Goal: Task Accomplishment & Management: Manage account settings

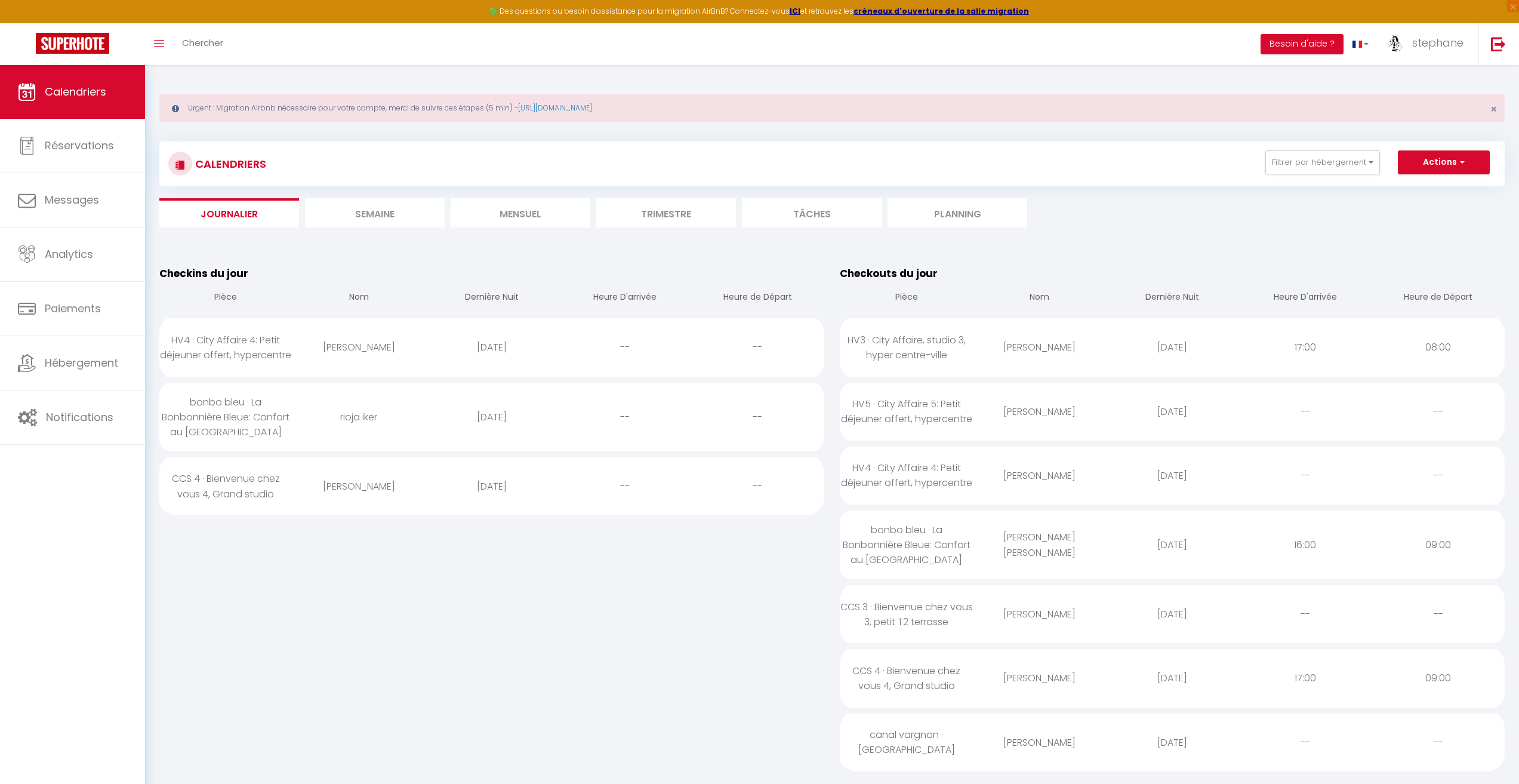
click at [346, 215] on li "Semaine" at bounding box center [375, 213] width 140 height 29
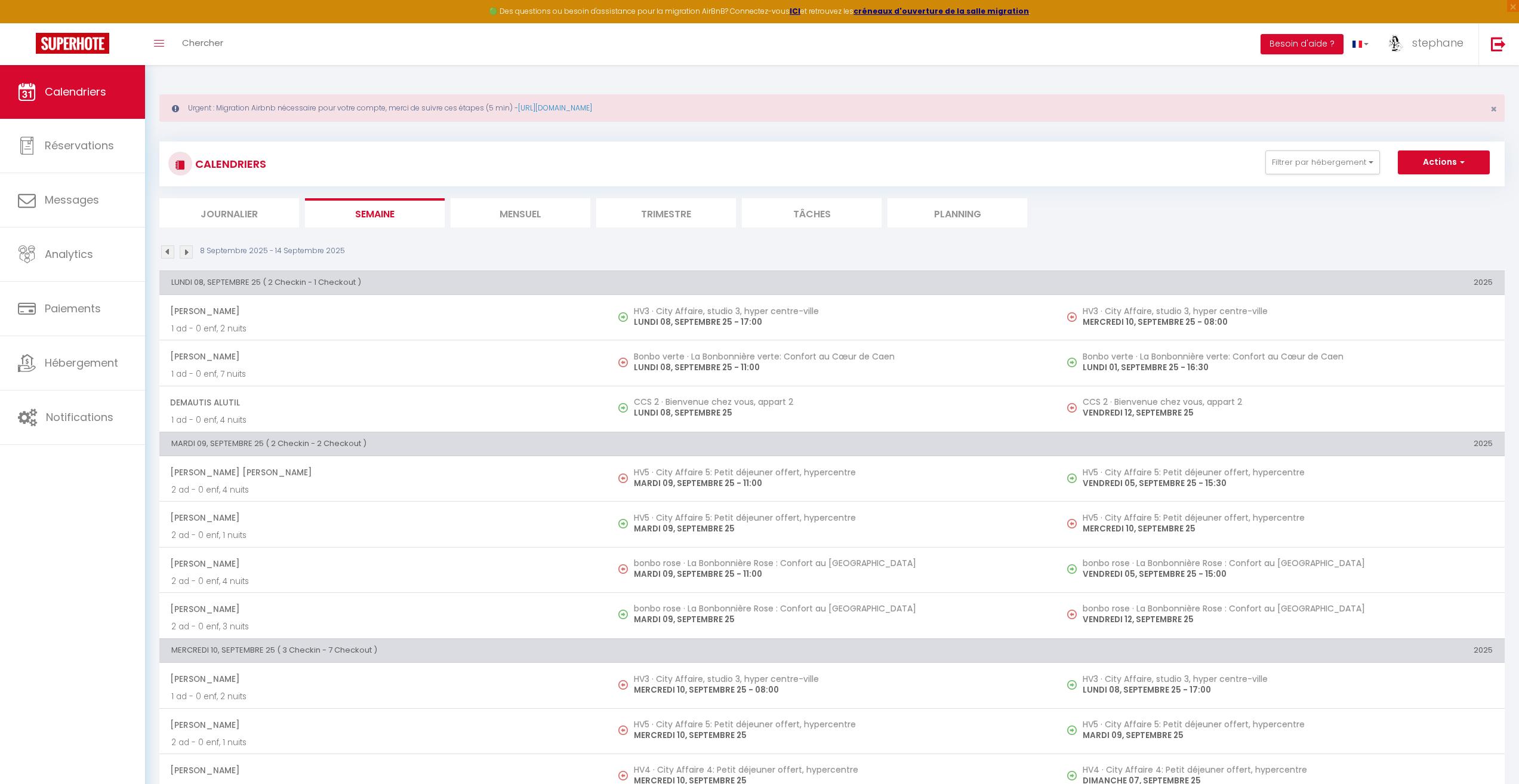
click at [545, 218] on li "Mensuel" at bounding box center [520, 213] width 140 height 29
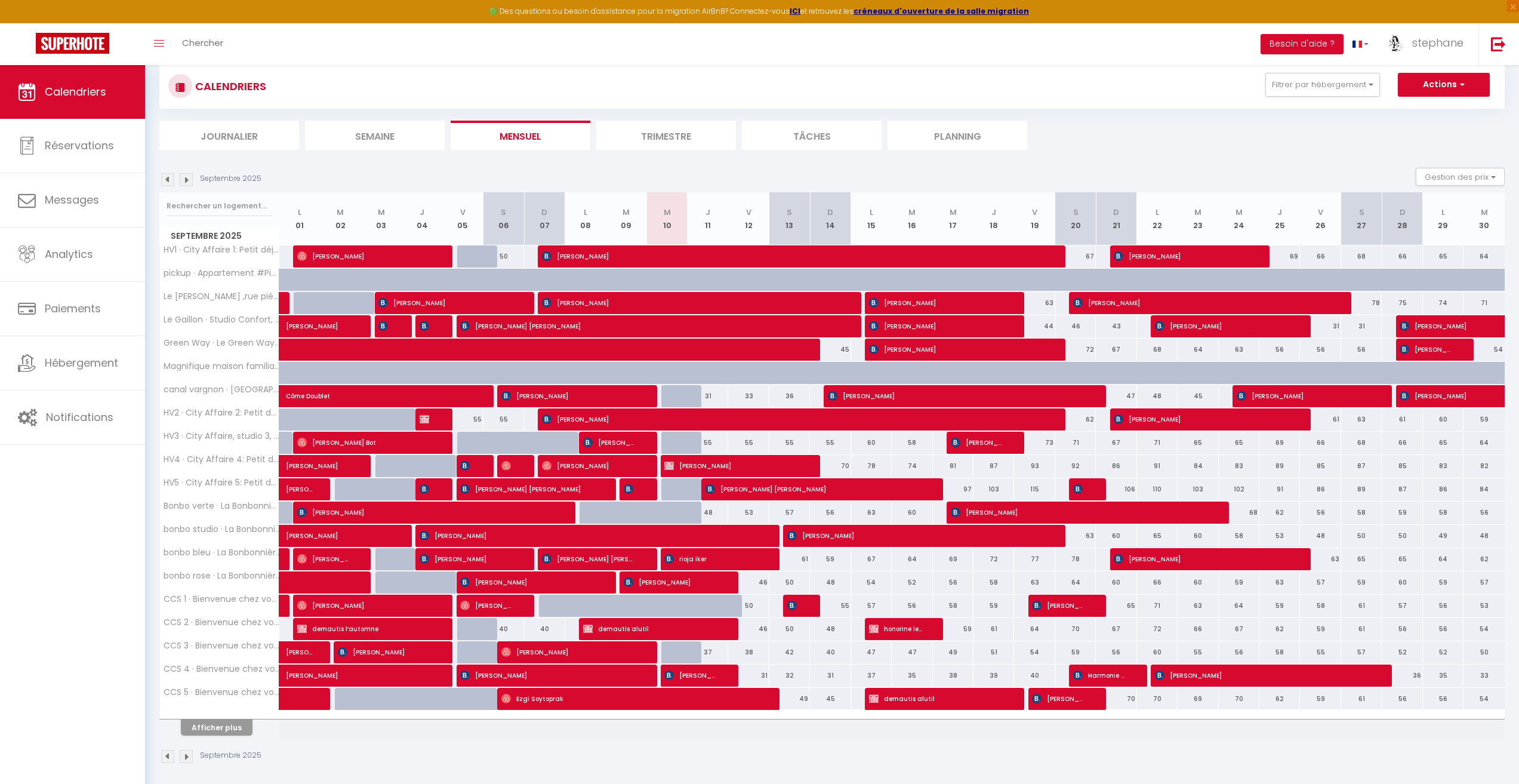
scroll to position [83, 0]
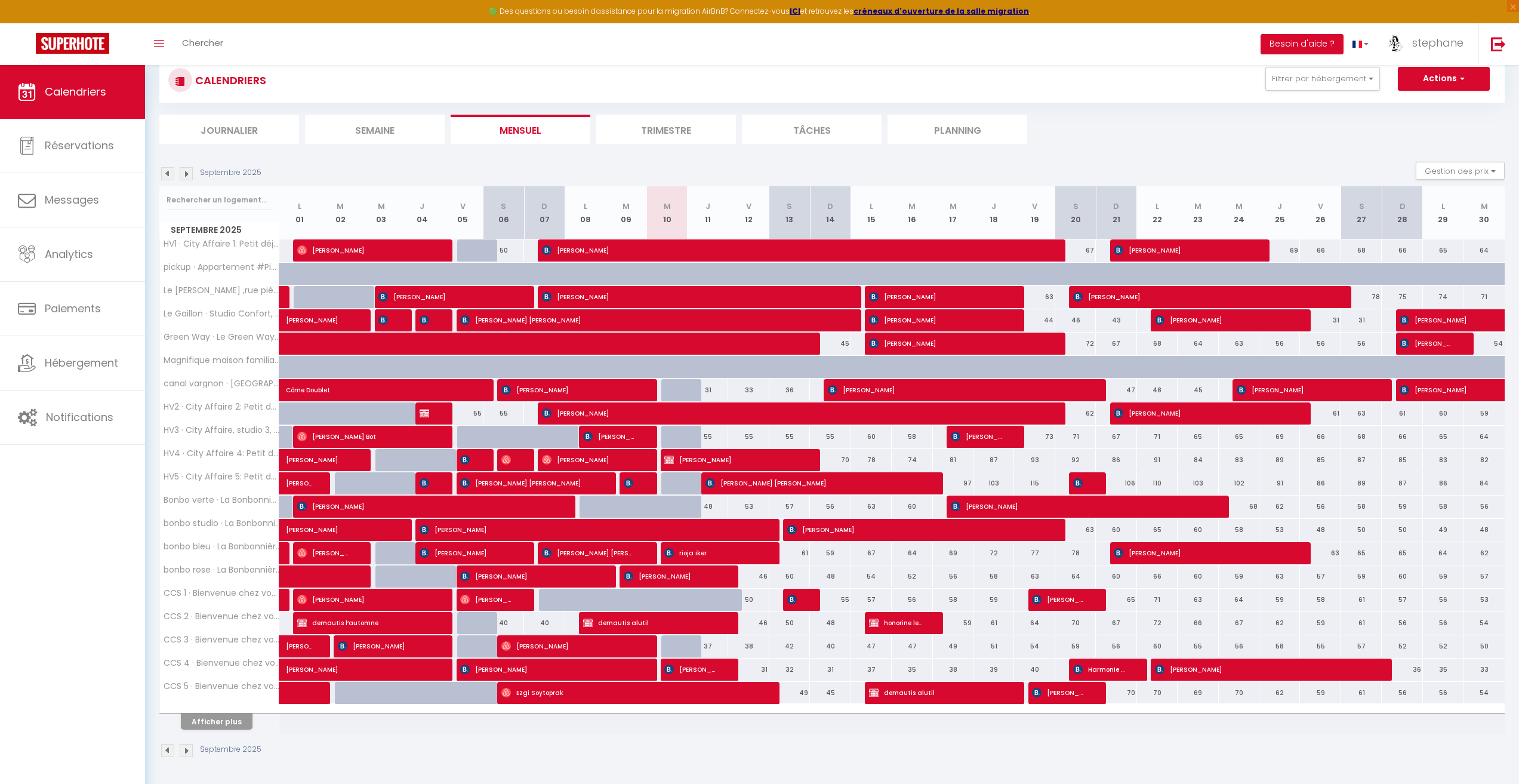
click at [655, 505] on div at bounding box center [667, 507] width 41 height 23
type input "46"
type input "Mer 10 Septembre 2025"
type input "Jeu 11 Septembre 2025"
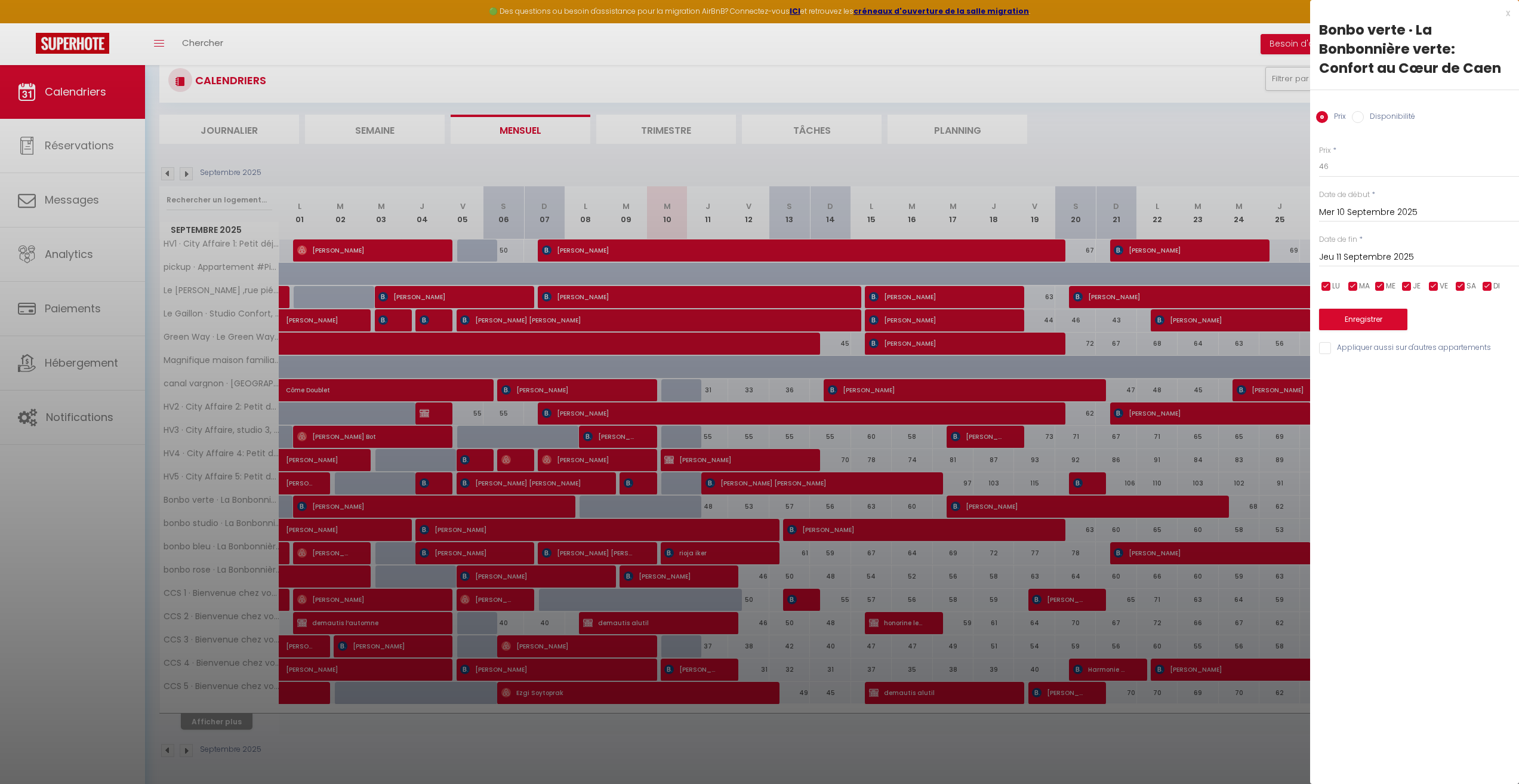
click at [1360, 114] on input "Disponibilité" at bounding box center [1358, 117] width 12 height 12
radio input "true"
radio input "false"
click at [1349, 166] on select "Disponible Indisponible" at bounding box center [1419, 167] width 200 height 23
click at [1319, 156] on select "Disponible Indisponible" at bounding box center [1419, 167] width 200 height 23
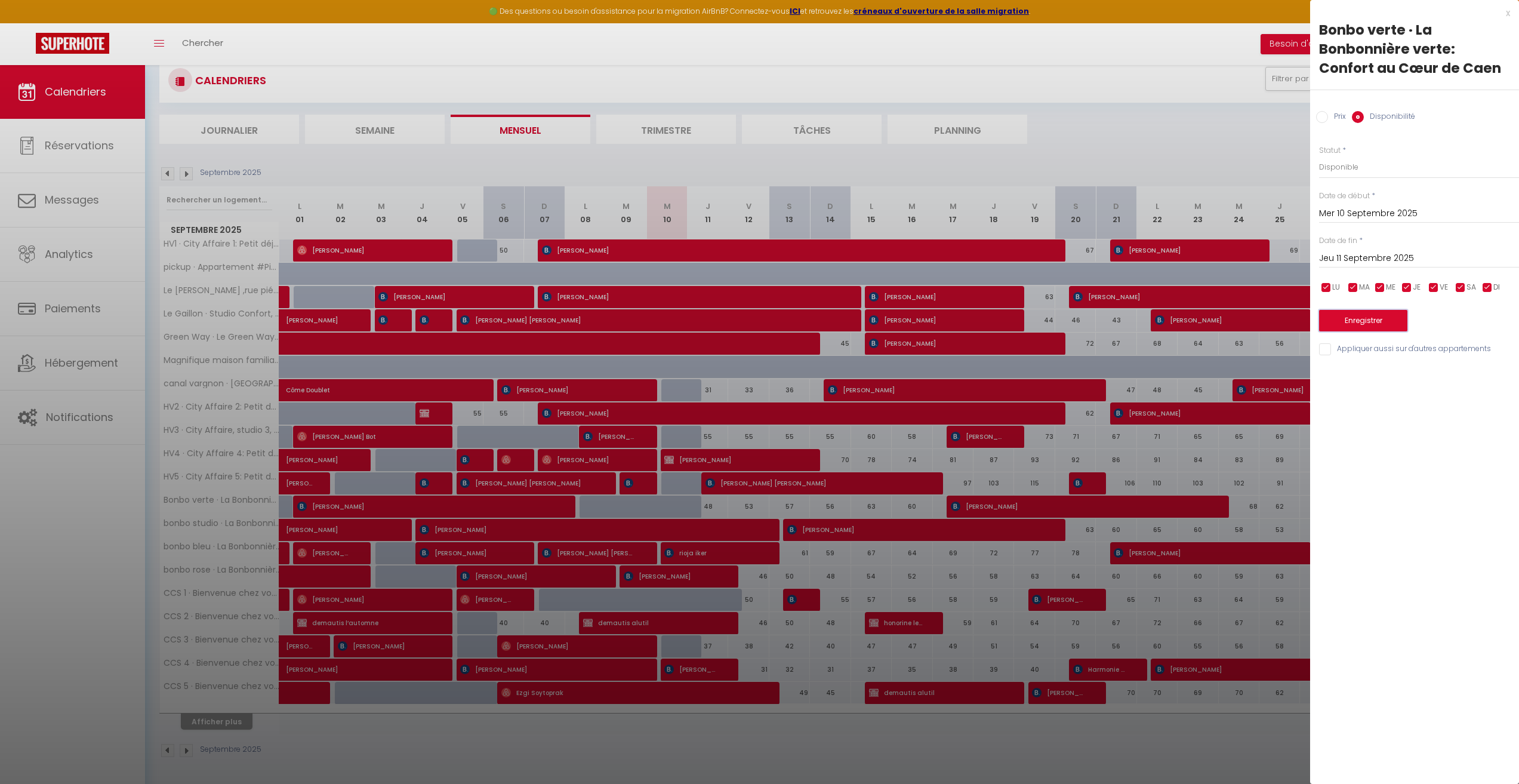
click at [1364, 317] on button "Enregistrer" at bounding box center [1363, 320] width 88 height 22
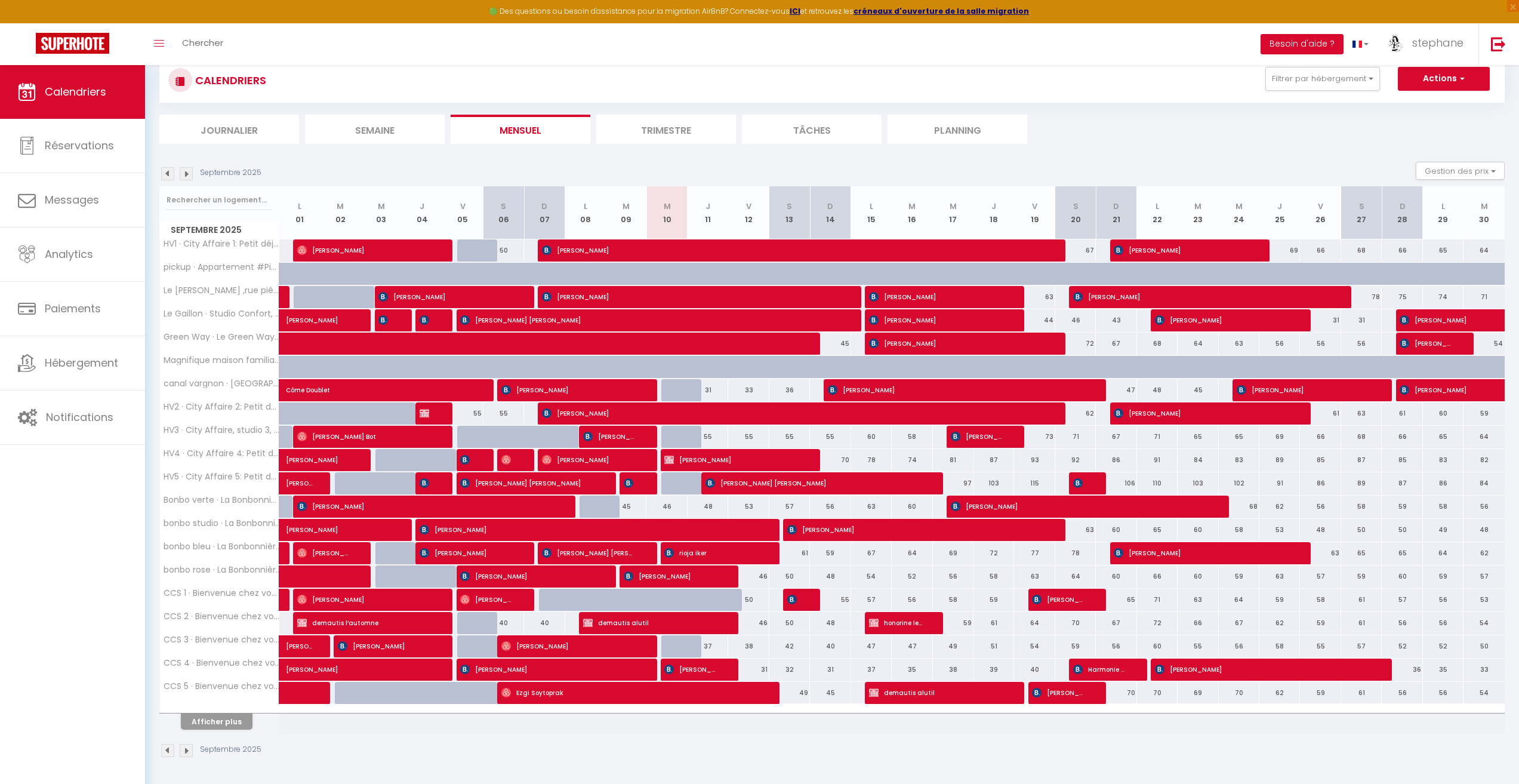
click at [265, 271] on th "pickup · Appartement #Pickup" at bounding box center [219, 273] width 120 height 23
click at [708, 438] on div "55" at bounding box center [707, 437] width 41 height 22
select select "1"
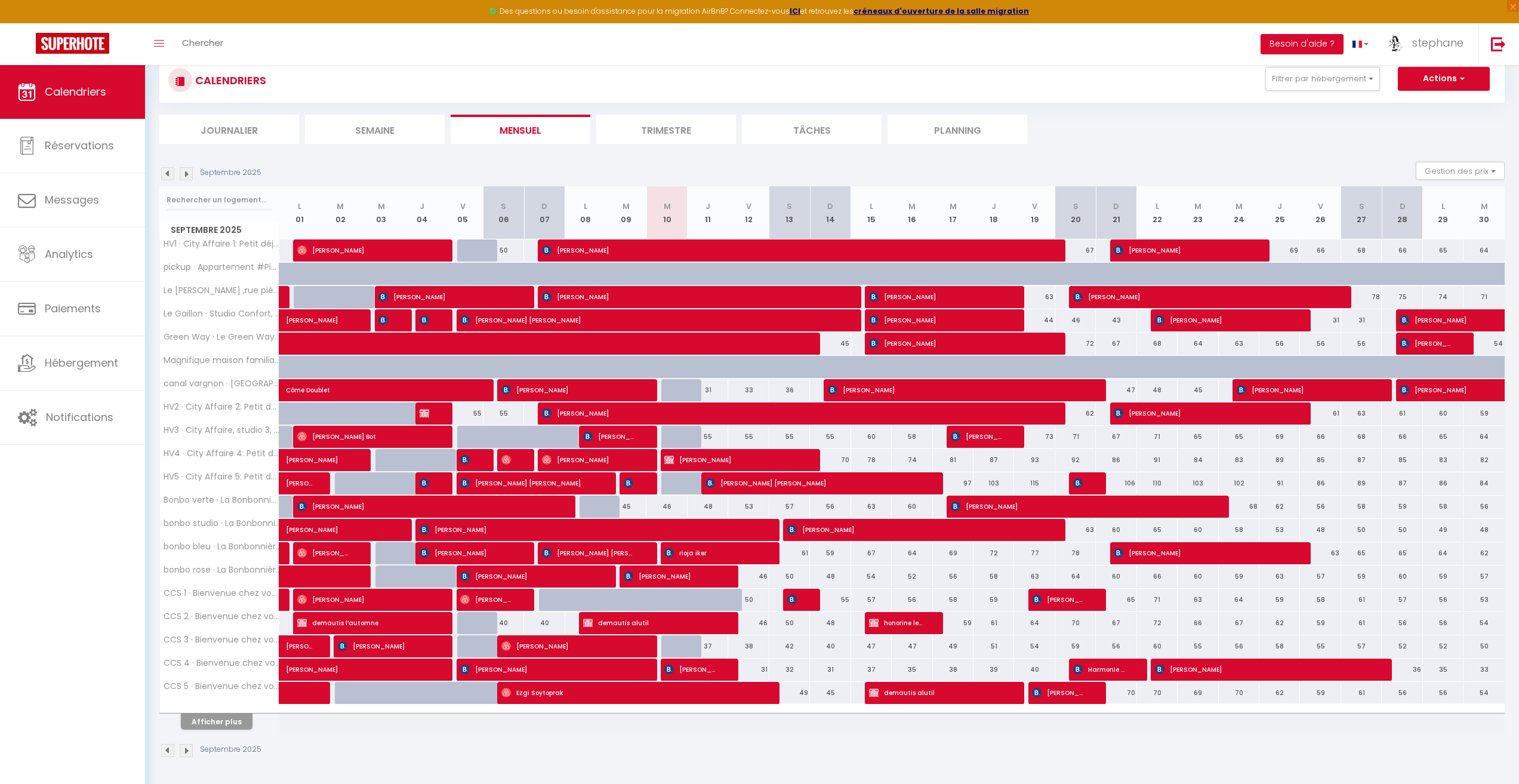
type input "Jeu 11 Septembre 2025"
type input "Ven 12 Septembre 2025"
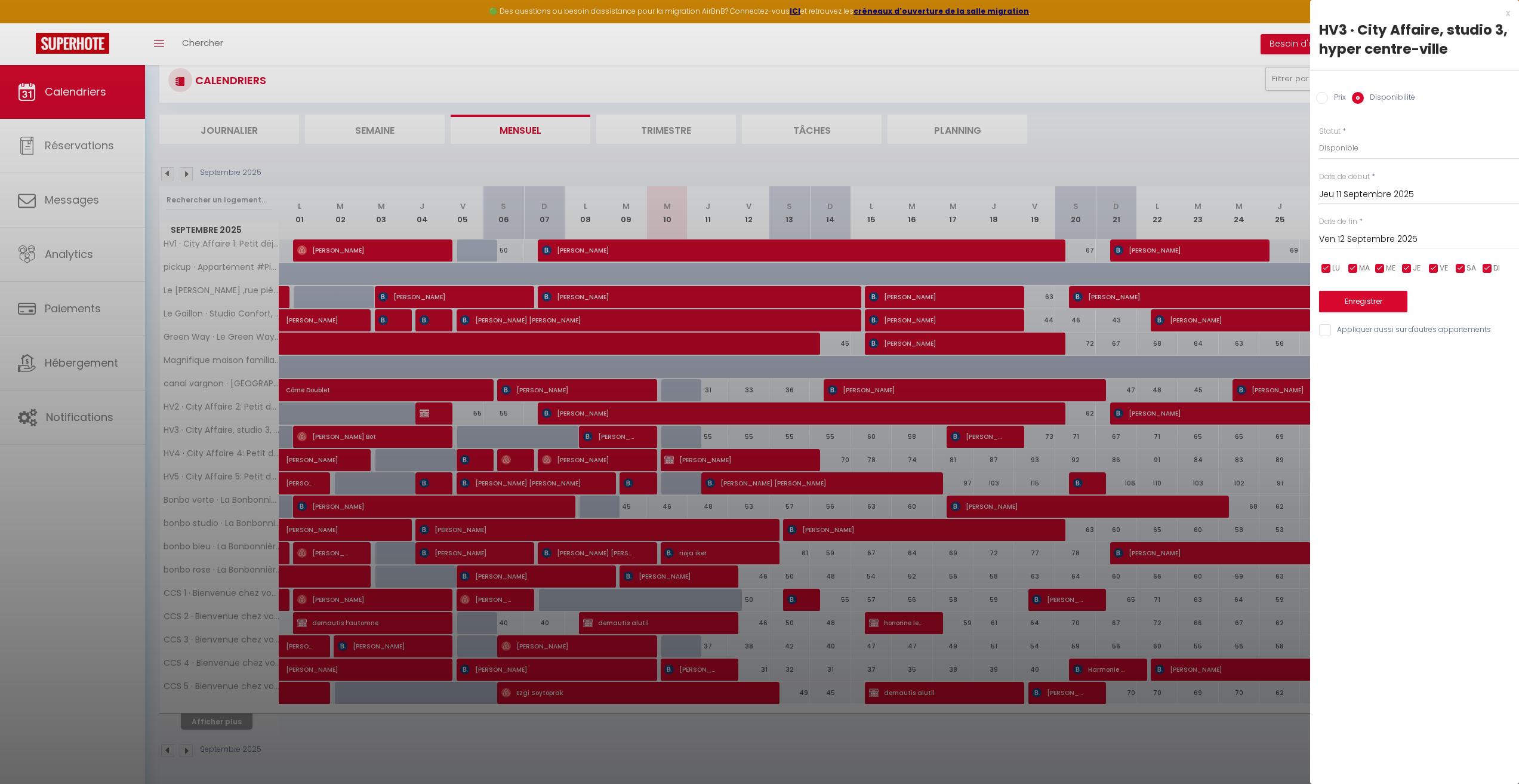
click at [986, 438] on div at bounding box center [760, 392] width 1519 height 784
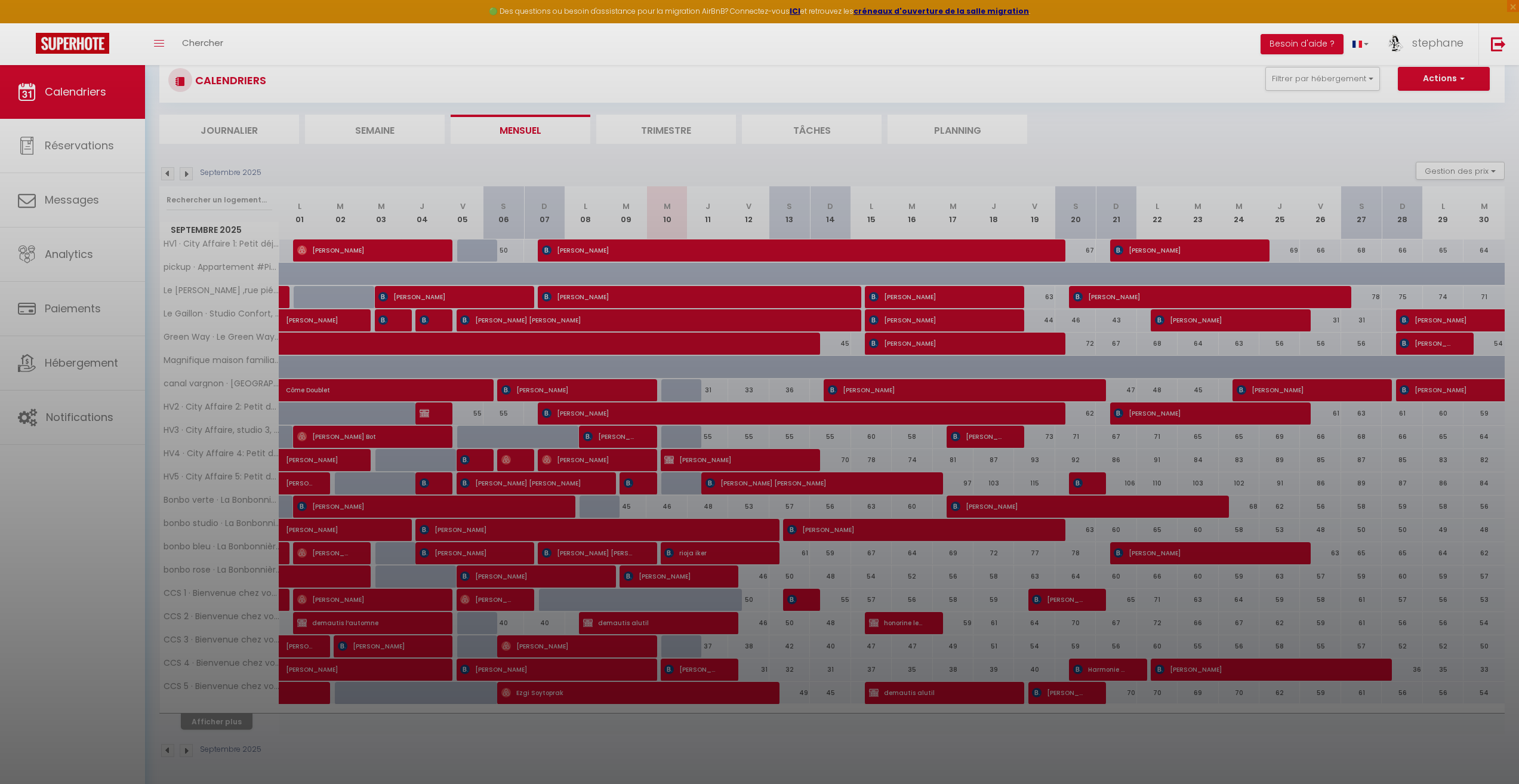
select select
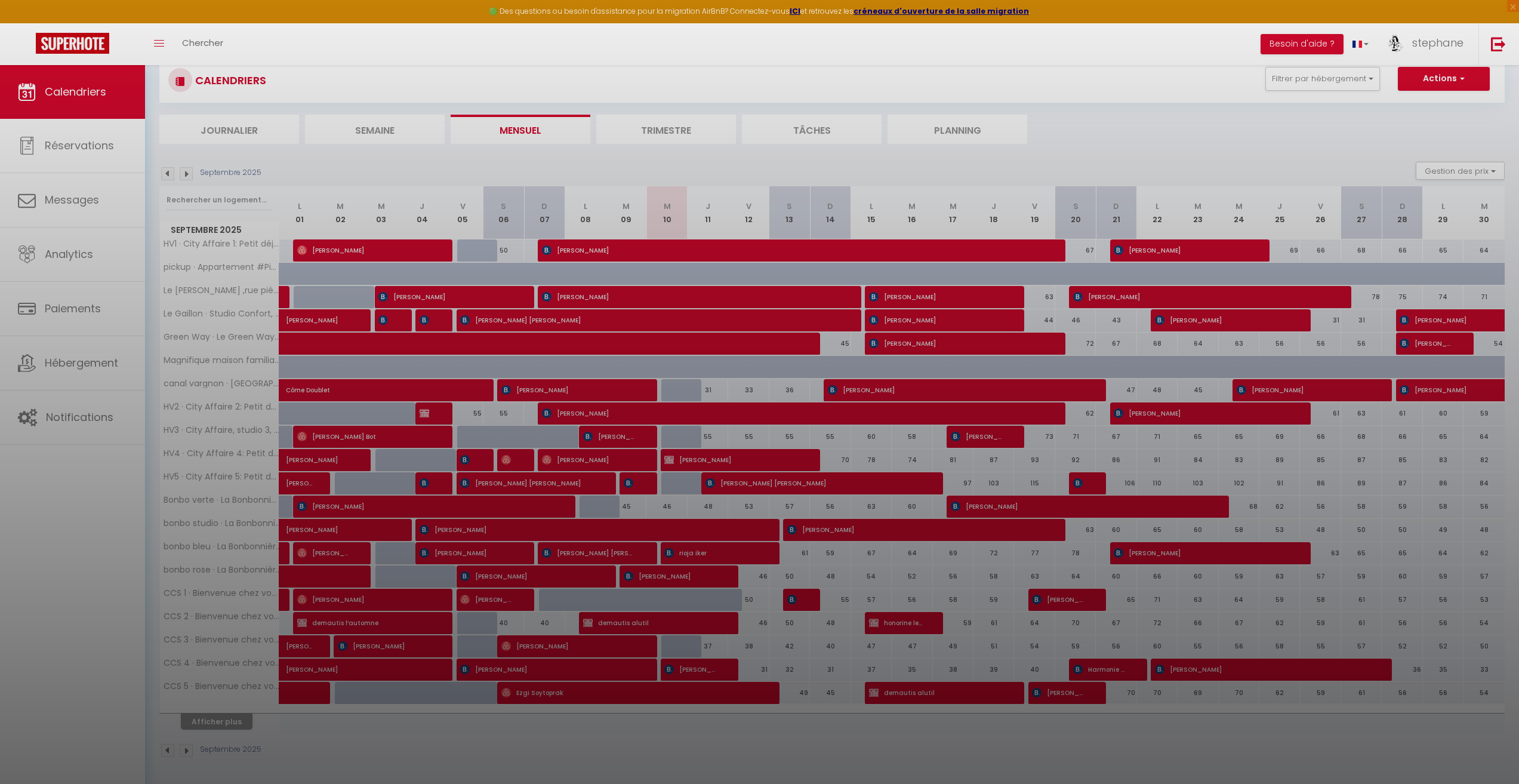
select select
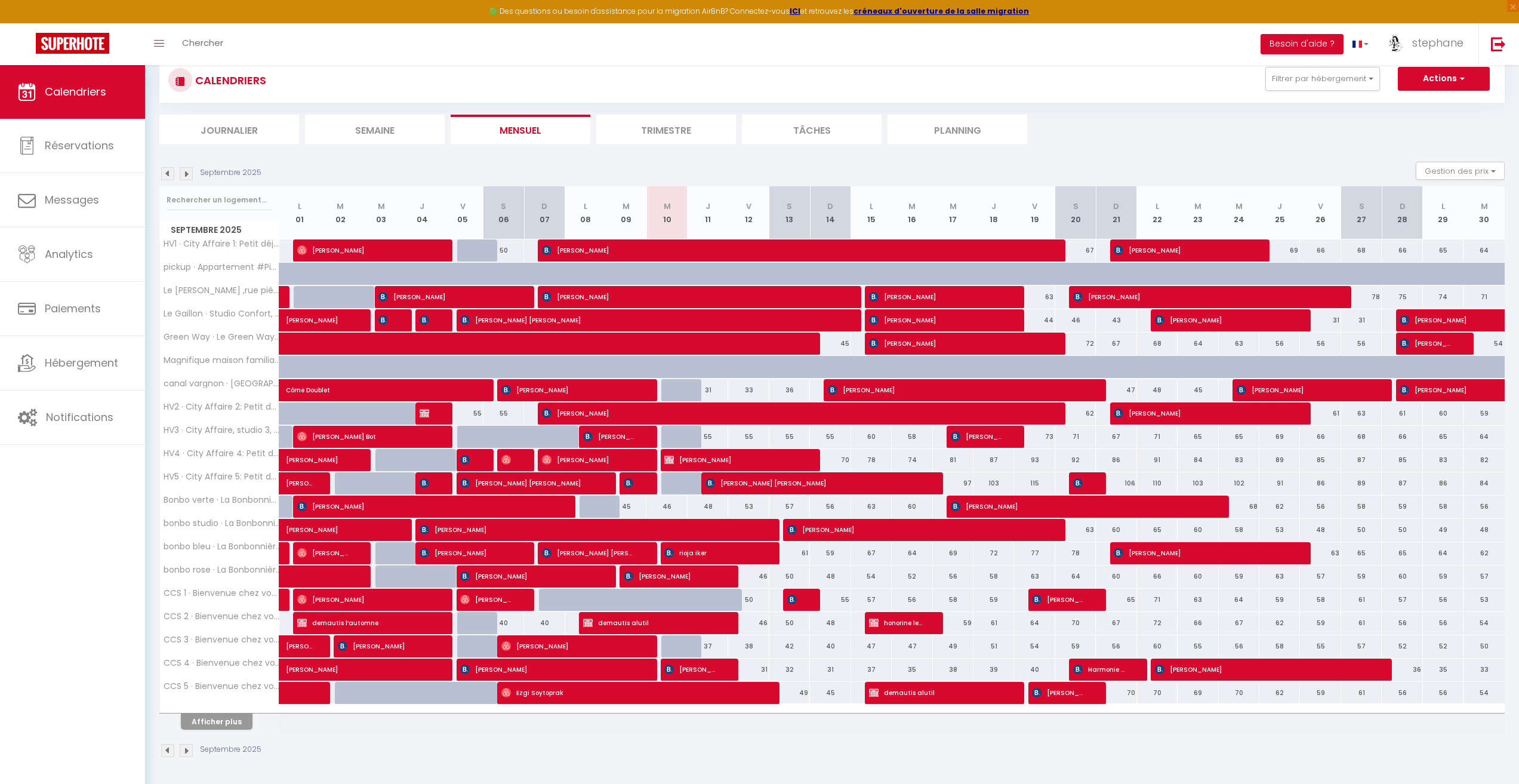
click at [978, 438] on body "🟢 Des questions ou besoin d'assistance pour la migration AirBnB? Connectez-vous…" at bounding box center [760, 382] width 1519 height 802
click at [978, 438] on span "[PERSON_NAME]" at bounding box center [977, 436] width 54 height 23
select select "OK"
select select "0"
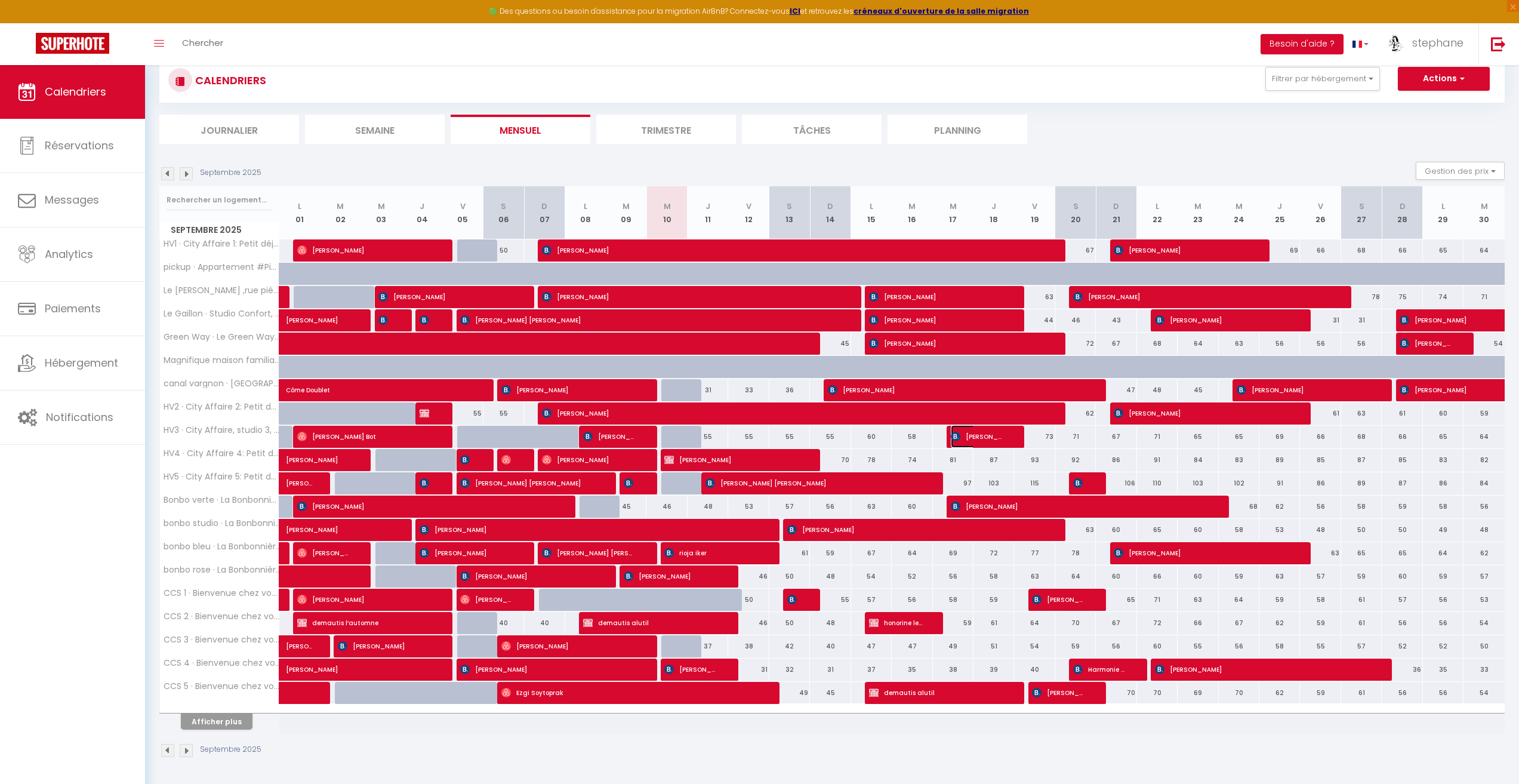
select select "0"
select select "1"
select select
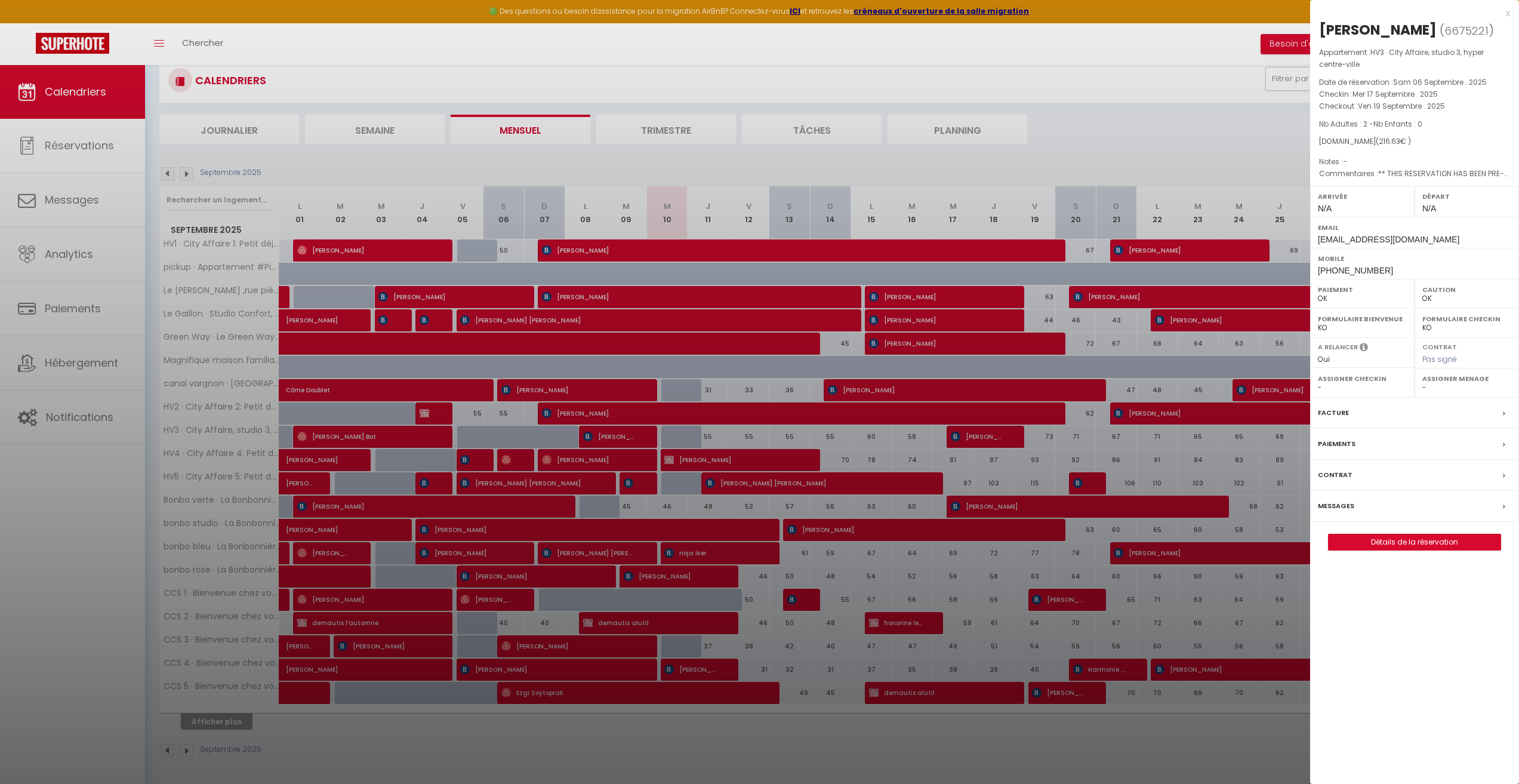
click at [1196, 109] on div at bounding box center [760, 392] width 1519 height 784
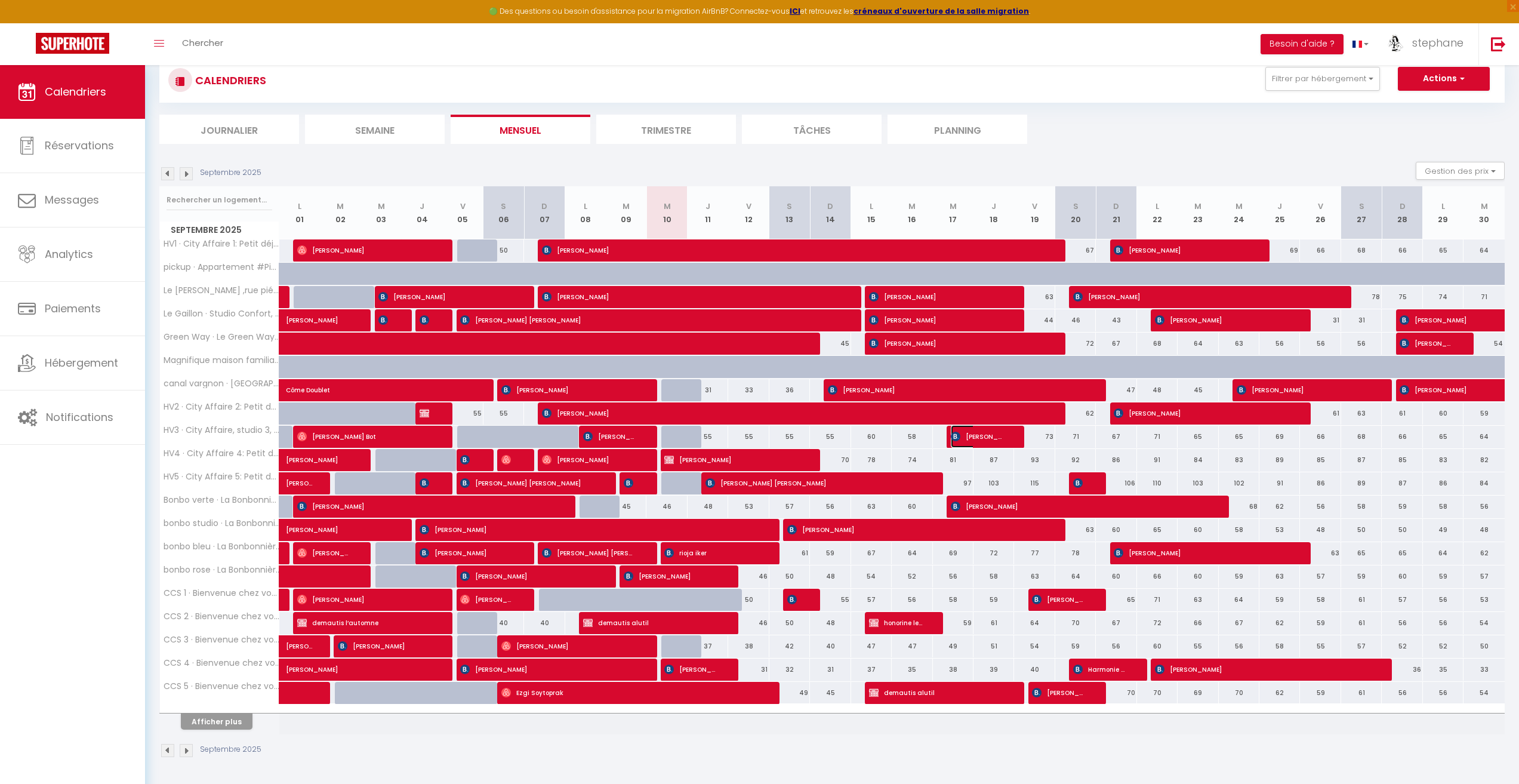
click at [967, 433] on span "[PERSON_NAME]" at bounding box center [977, 436] width 54 height 23
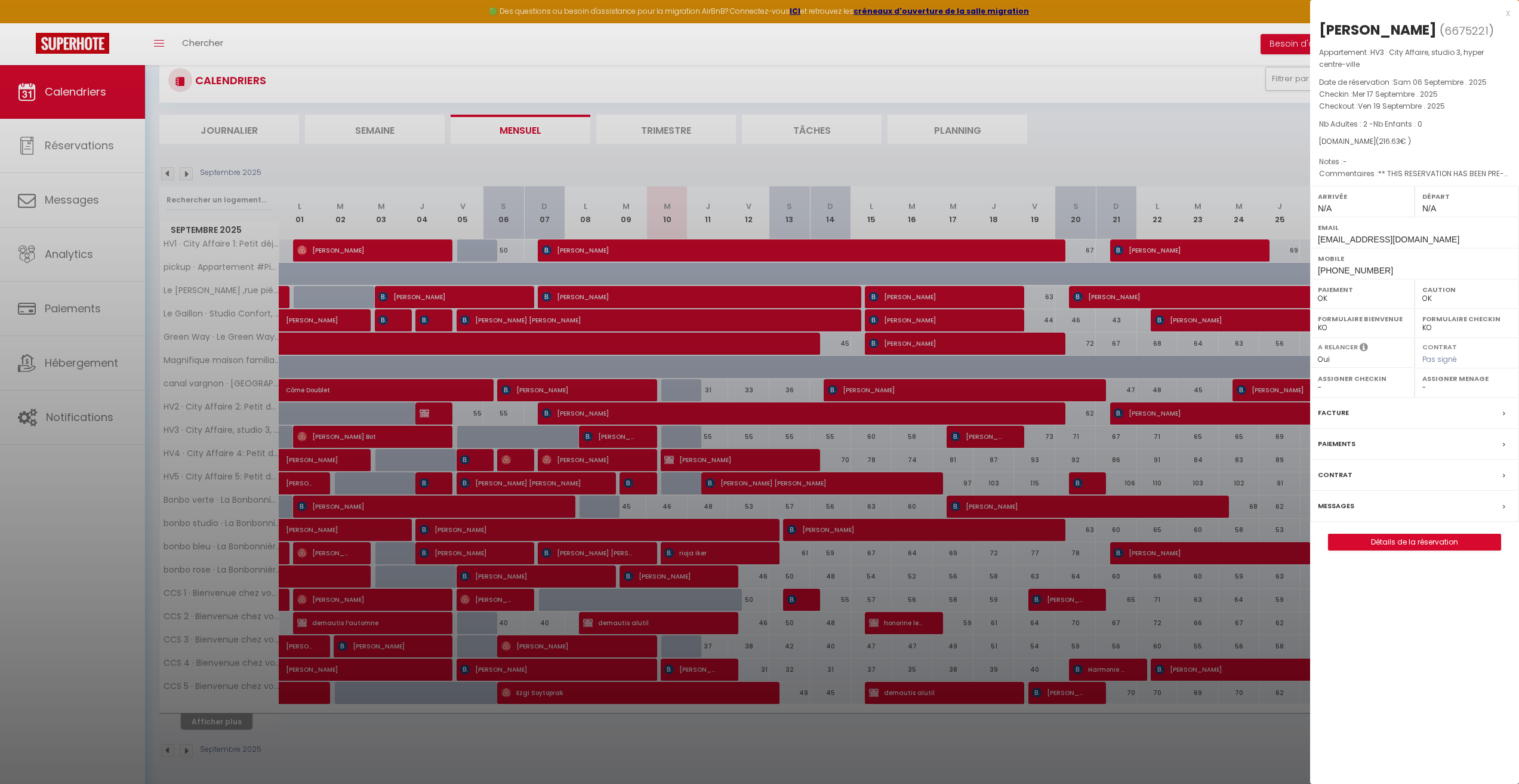
click at [967, 433] on div at bounding box center [760, 392] width 1519 height 784
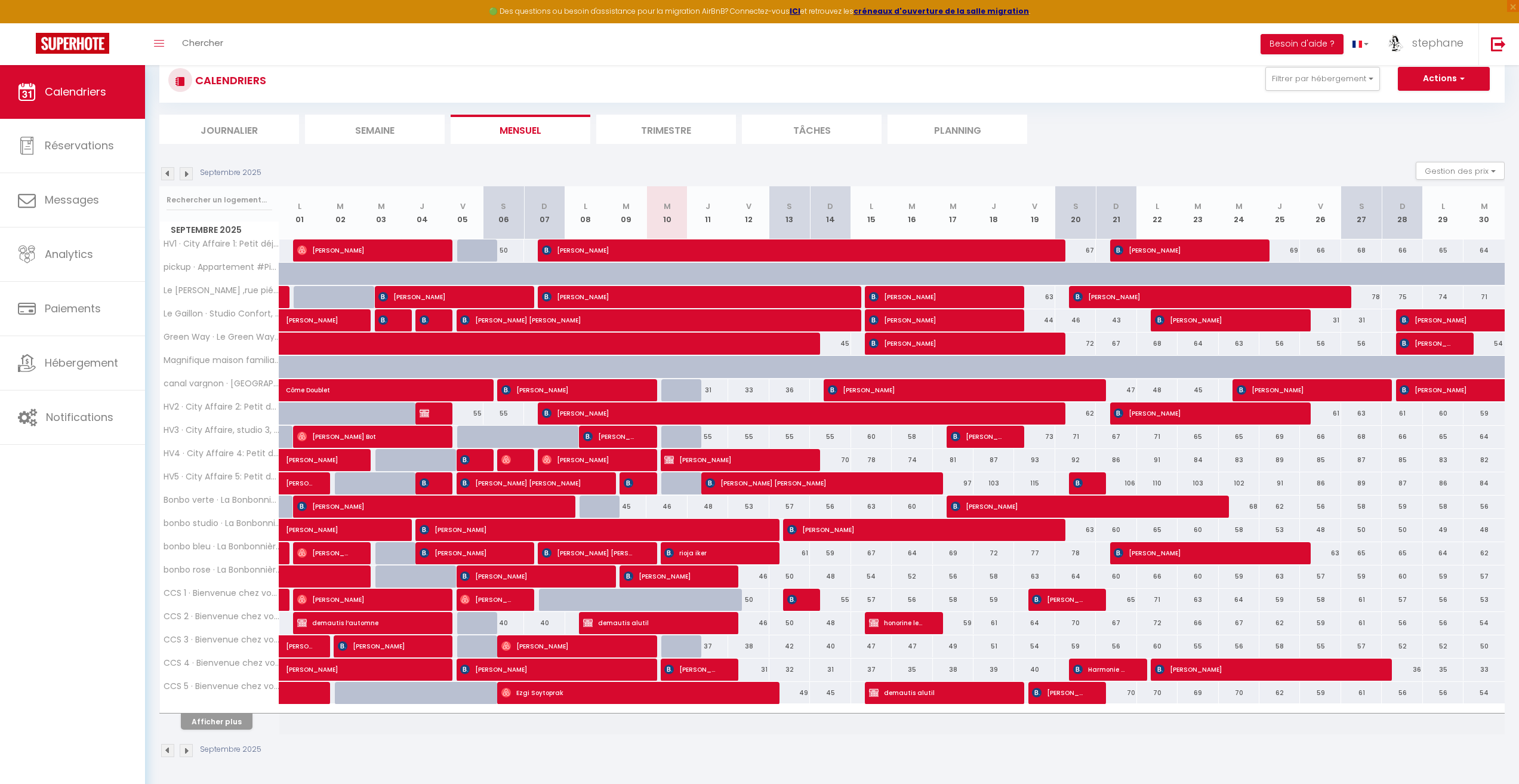
click at [707, 440] on div "55" at bounding box center [707, 437] width 41 height 22
select select "1"
type input "Jeu 11 Septembre 2025"
type input "Ven 12 Septembre 2025"
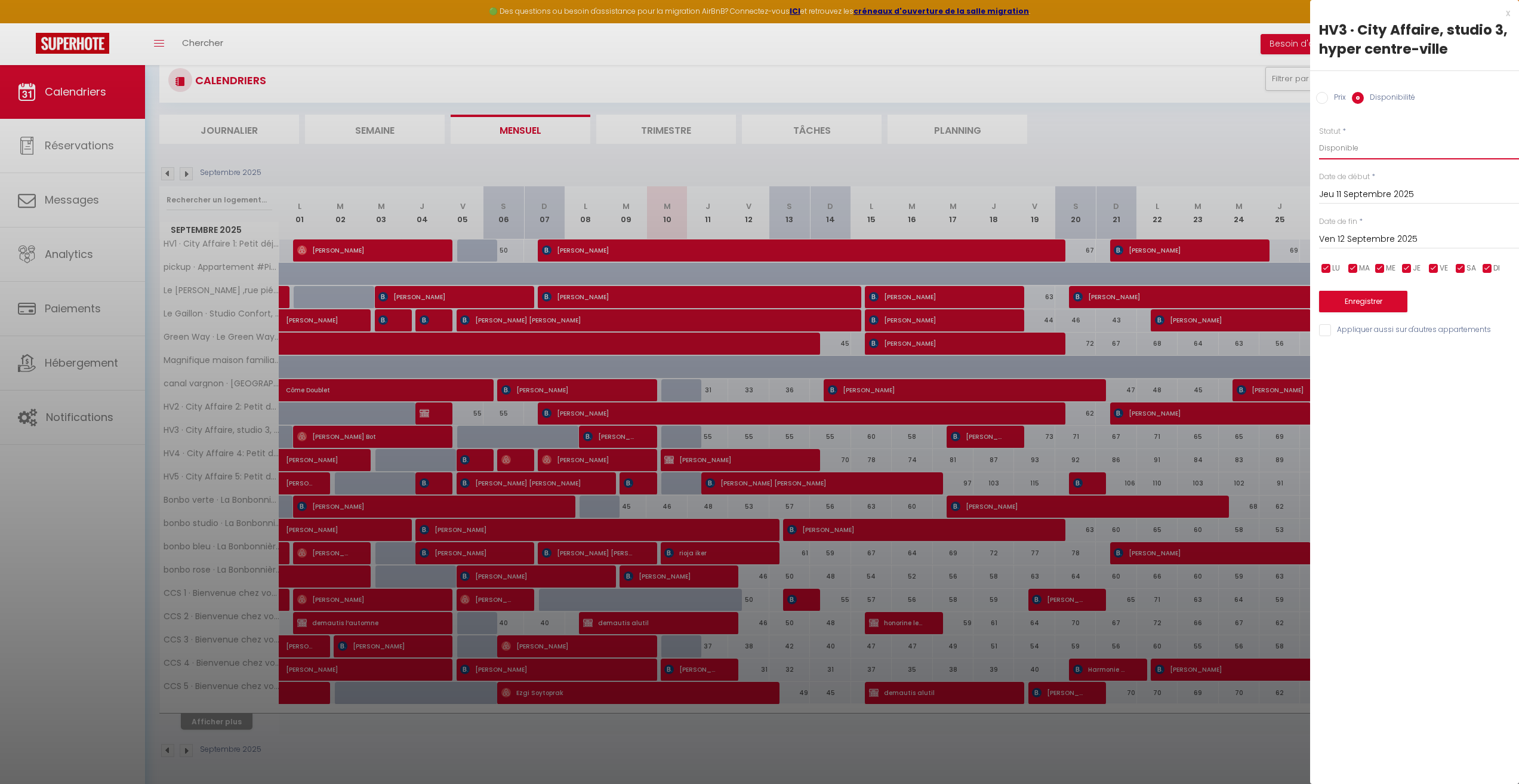
click at [1349, 150] on select "Disponible Indisponible" at bounding box center [1419, 148] width 200 height 23
click at [1347, 150] on select "Disponible Indisponible" at bounding box center [1419, 148] width 200 height 23
click at [708, 438] on div at bounding box center [760, 392] width 1519 height 784
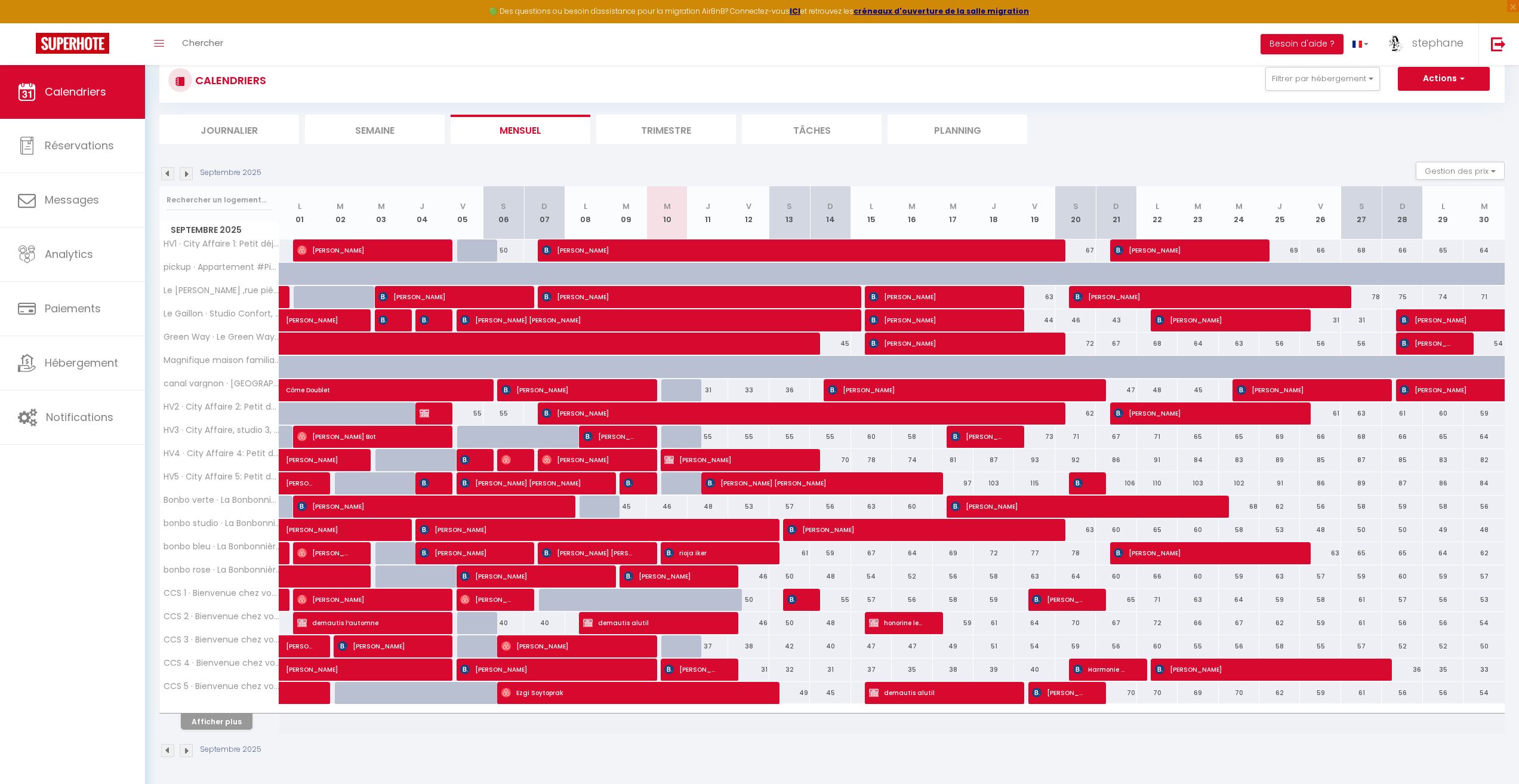
click at [710, 437] on div "55" at bounding box center [707, 437] width 41 height 22
select select "1"
type input "Jeu 11 Septembre 2025"
type input "Ven 12 Septembre 2025"
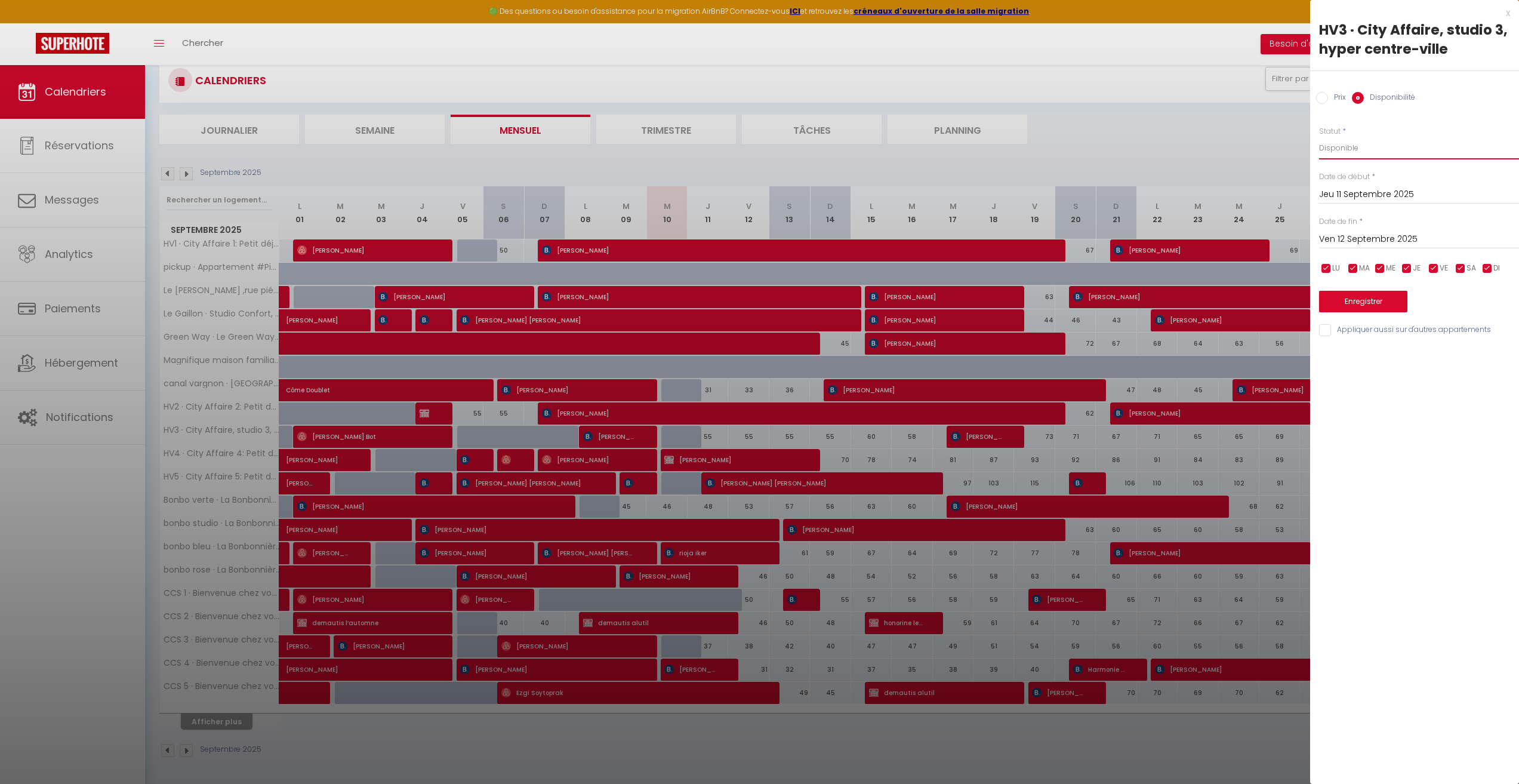
click at [1357, 149] on select "Disponible Indisponible" at bounding box center [1419, 148] width 200 height 23
select select "0"
click at [1319, 137] on select "Disponible Indisponible" at bounding box center [1419, 148] width 200 height 23
click at [1361, 188] on input "Jeu 11 Septembre 2025" at bounding box center [1419, 194] width 200 height 16
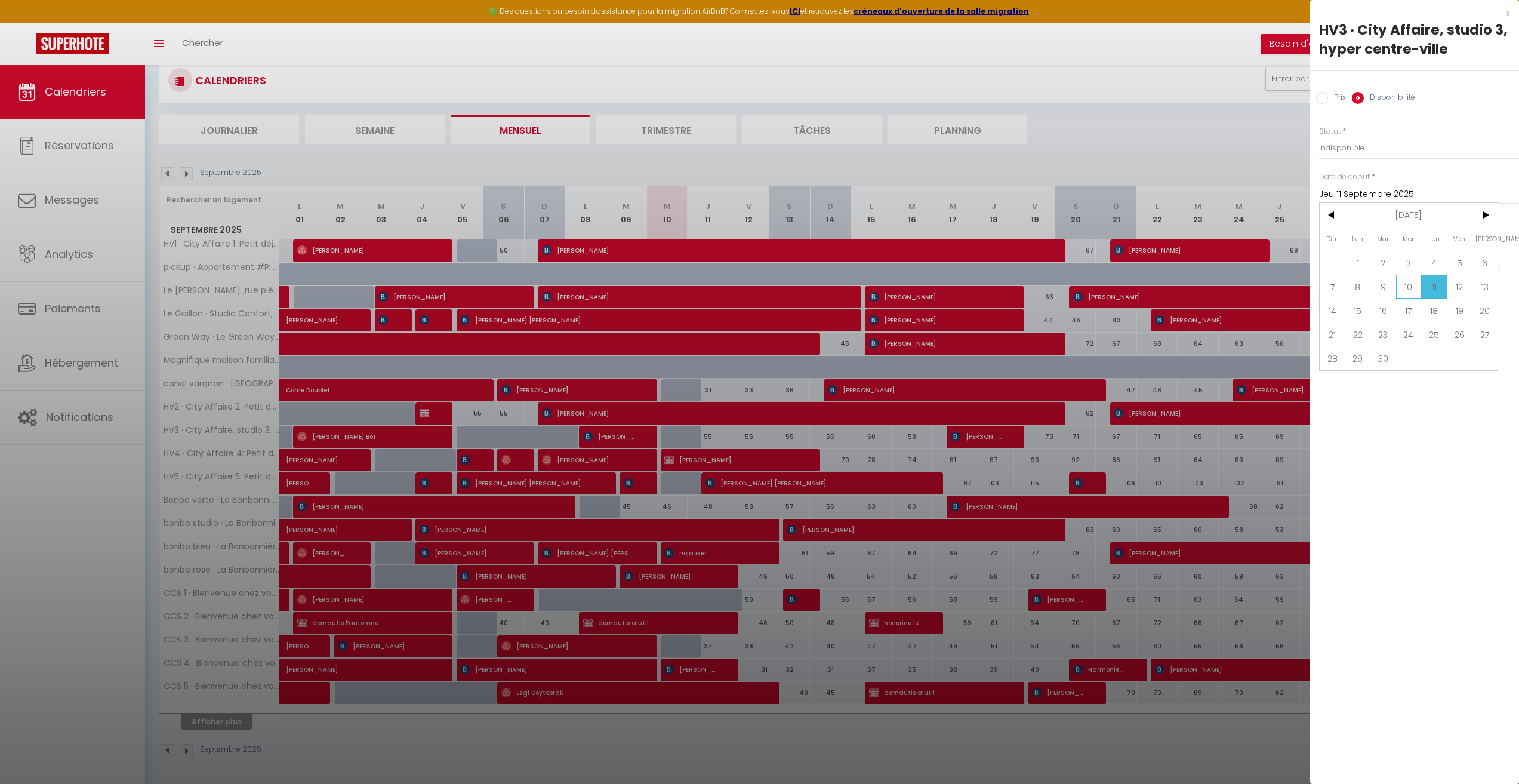
click at [1409, 288] on span "10" at bounding box center [1409, 286] width 26 height 24
type input "Mer 10 Septembre 2025"
click at [1354, 299] on button "Enregistrer" at bounding box center [1363, 301] width 88 height 22
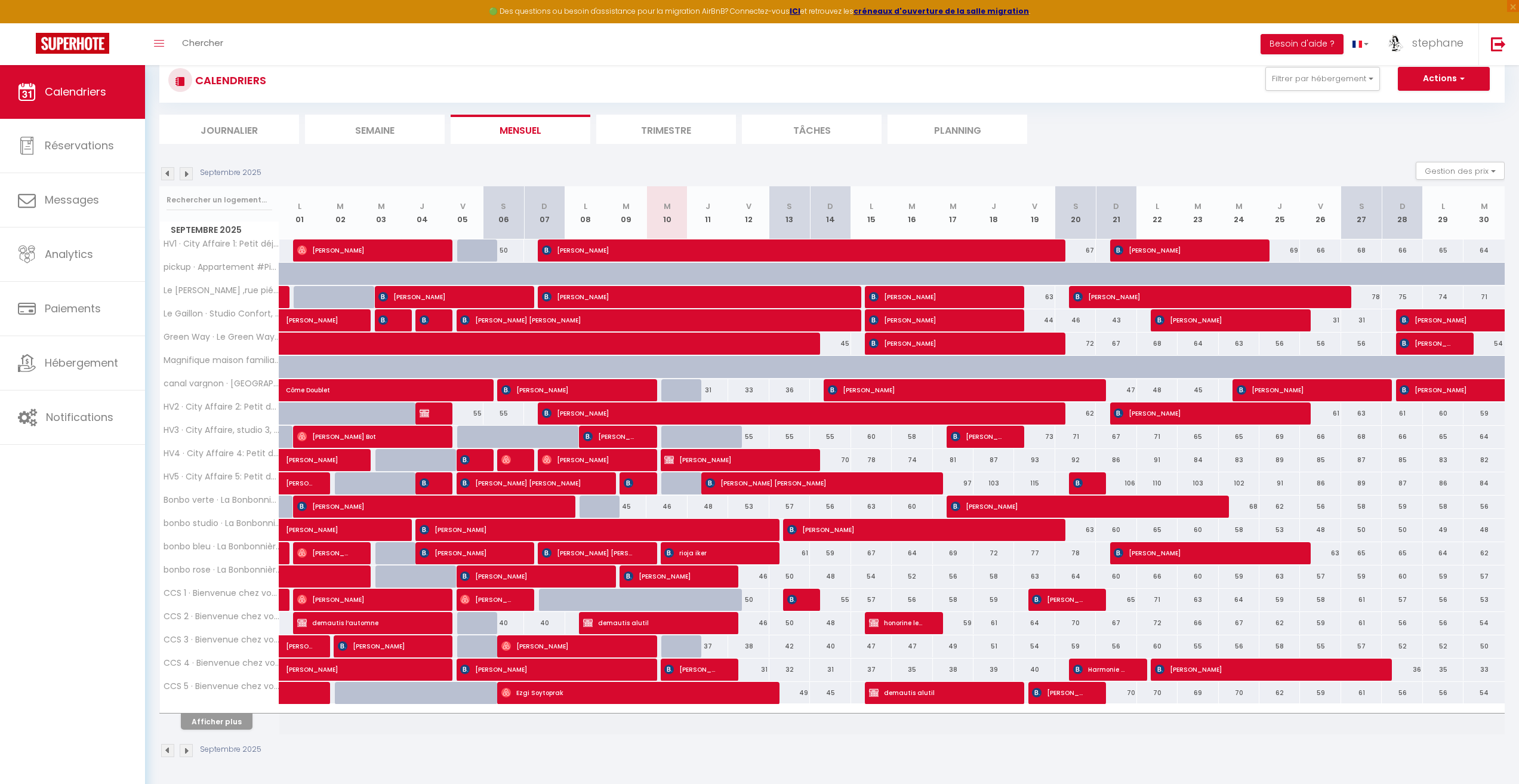
click at [224, 129] on li "Journalier" at bounding box center [229, 129] width 140 height 29
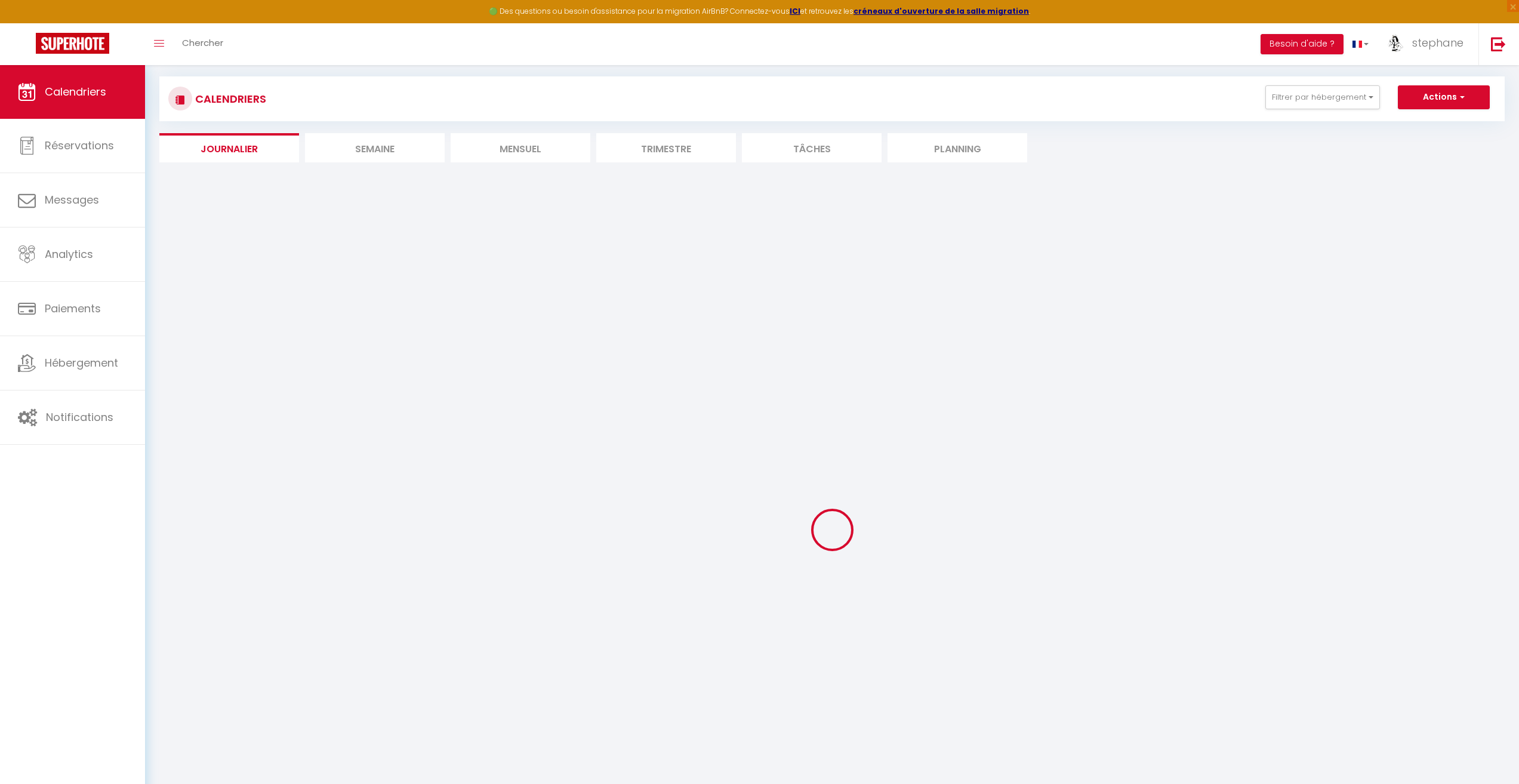
scroll to position [83, 0]
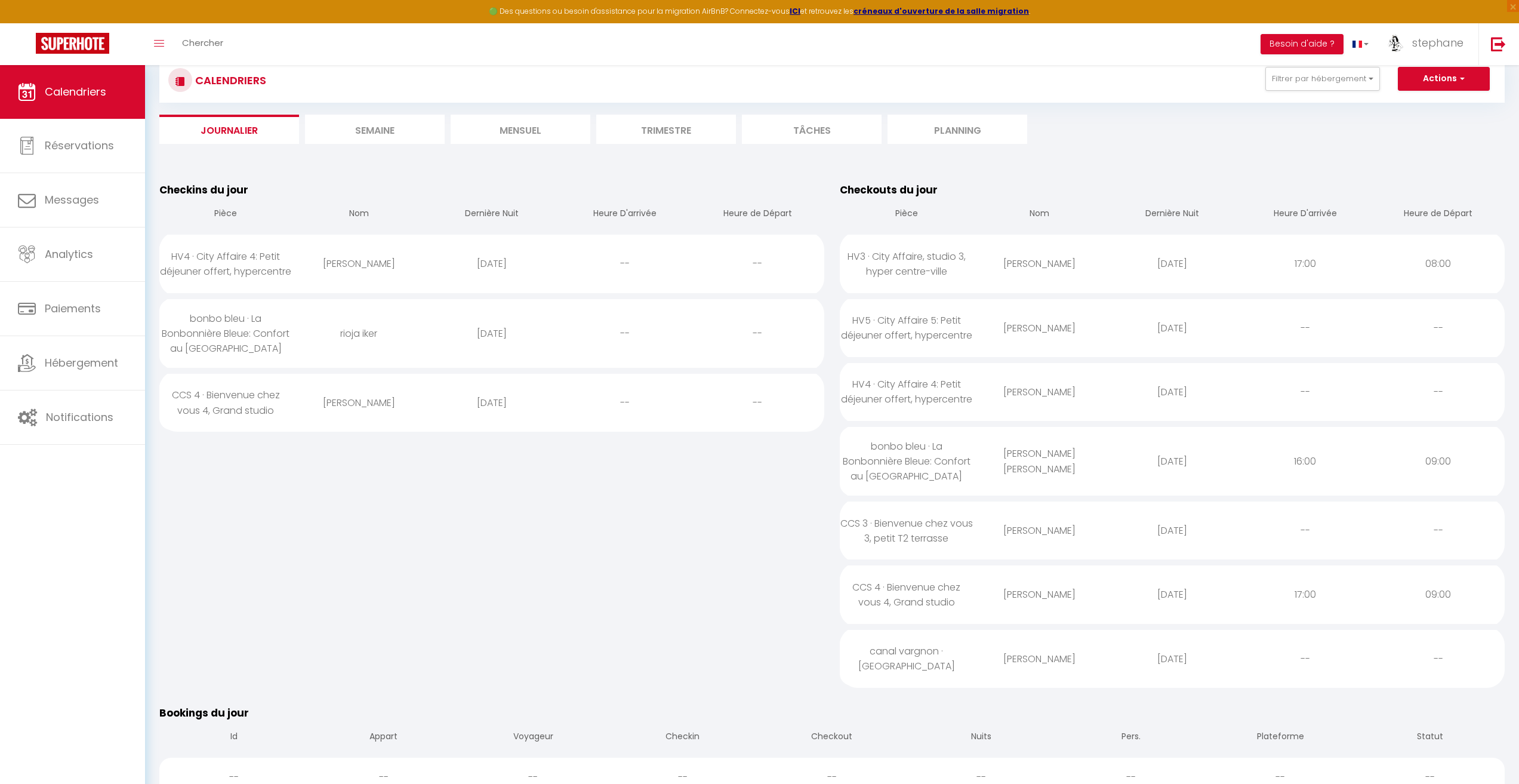
click at [402, 392] on div "[PERSON_NAME]" at bounding box center [359, 403] width 133 height 39
select select "0"
select select "1"
select select
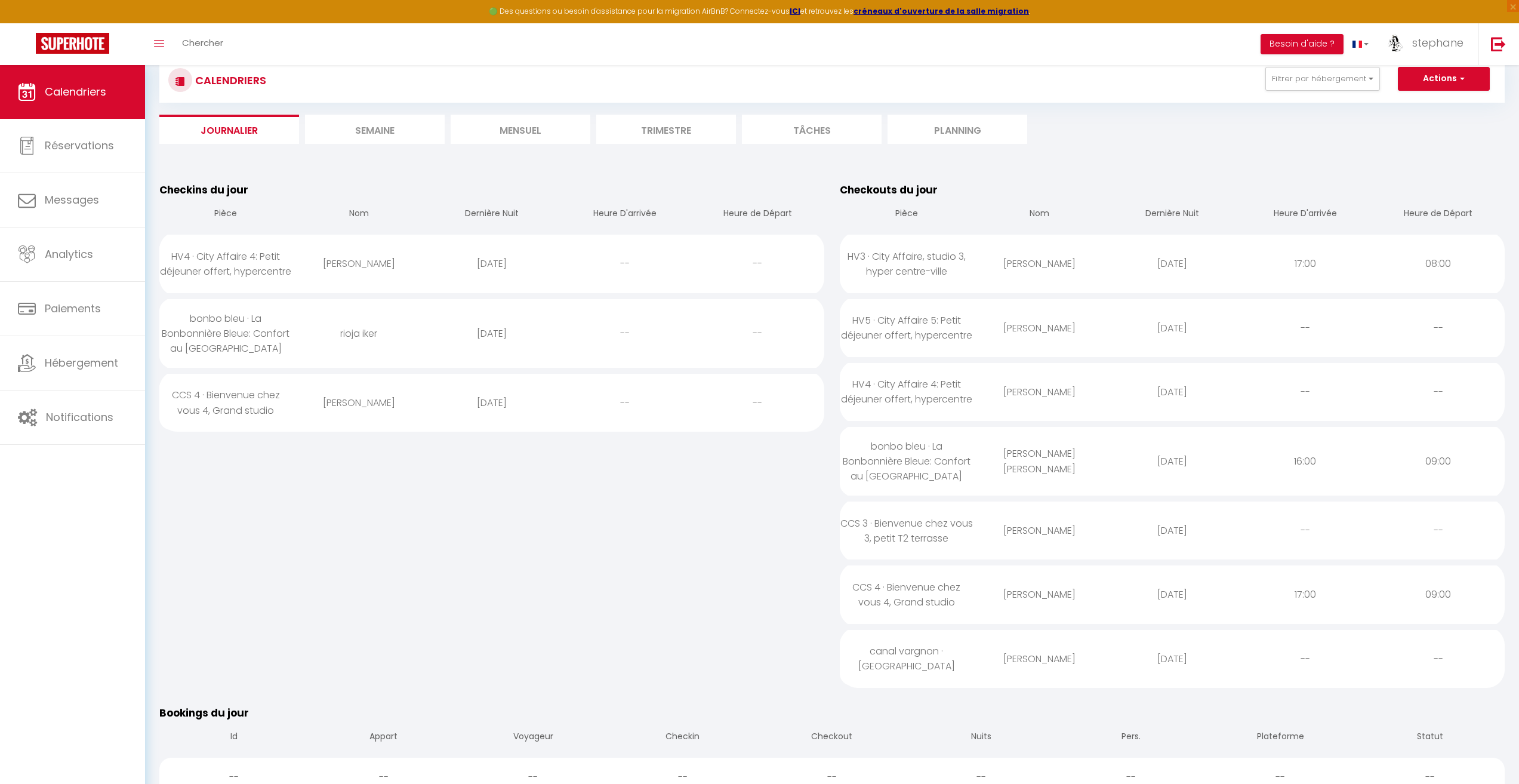
select select
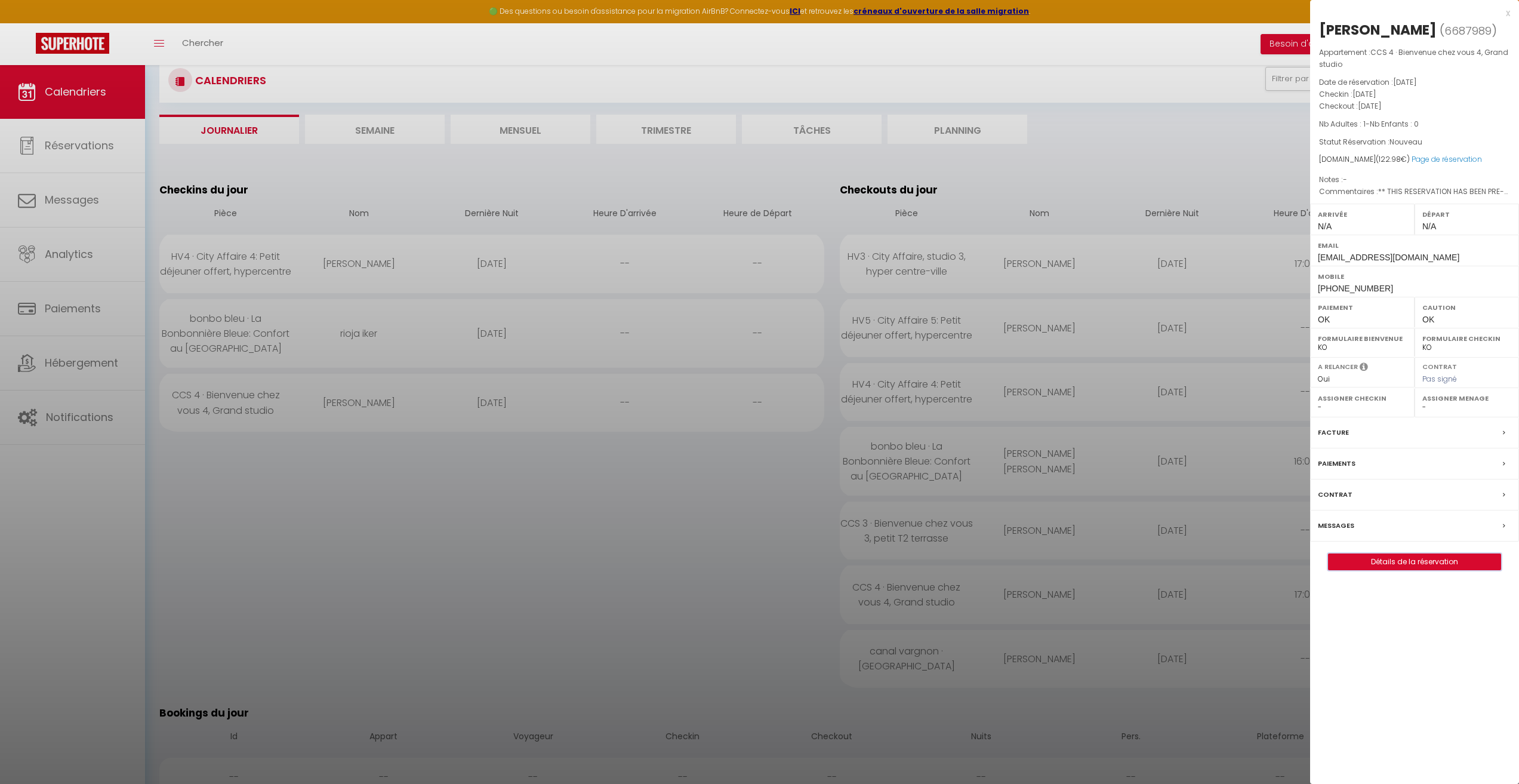
click at [1413, 569] on button "Détails de la réservation" at bounding box center [1414, 562] width 173 height 16
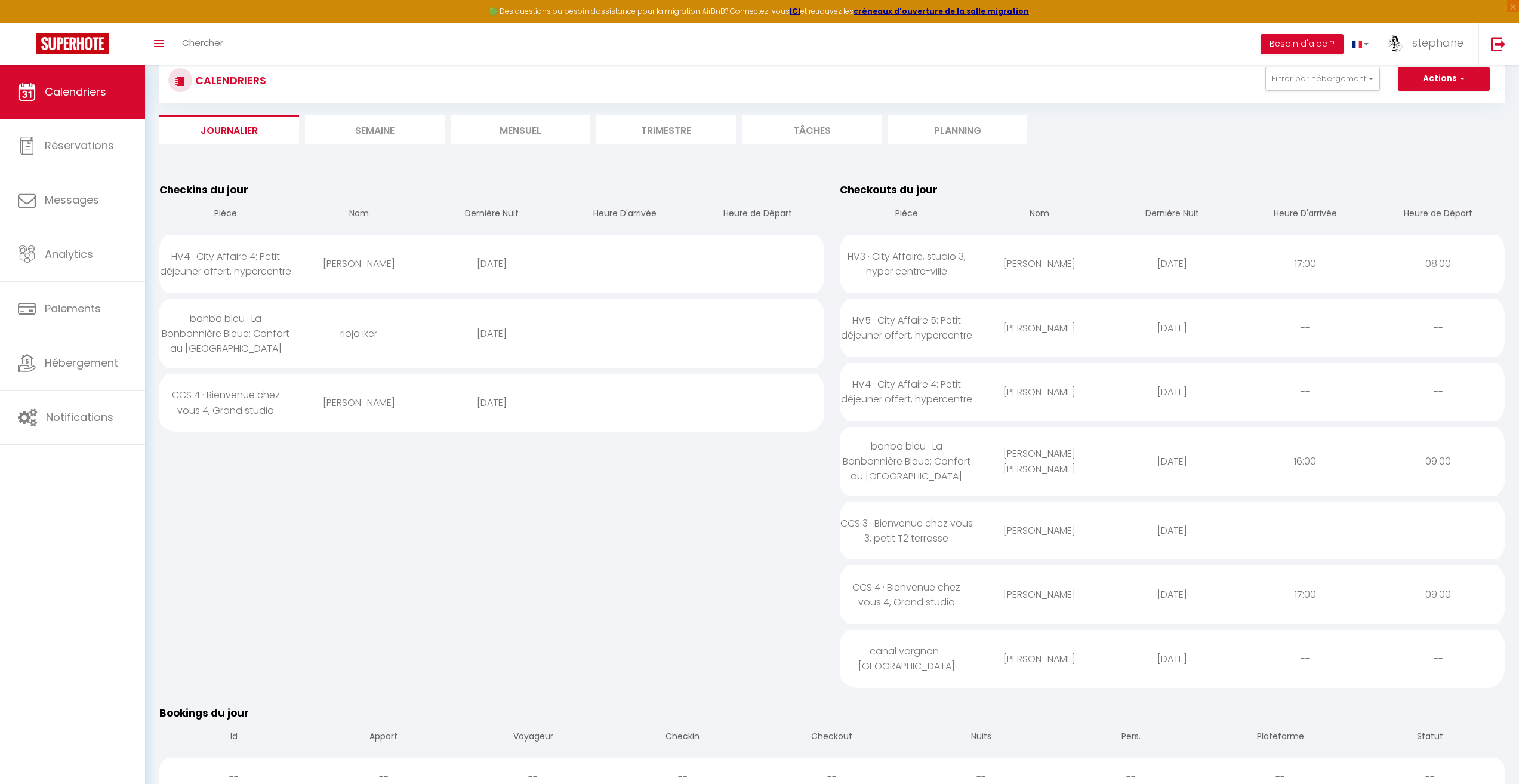
click at [439, 394] on div "2025-09-12" at bounding box center [492, 403] width 133 height 39
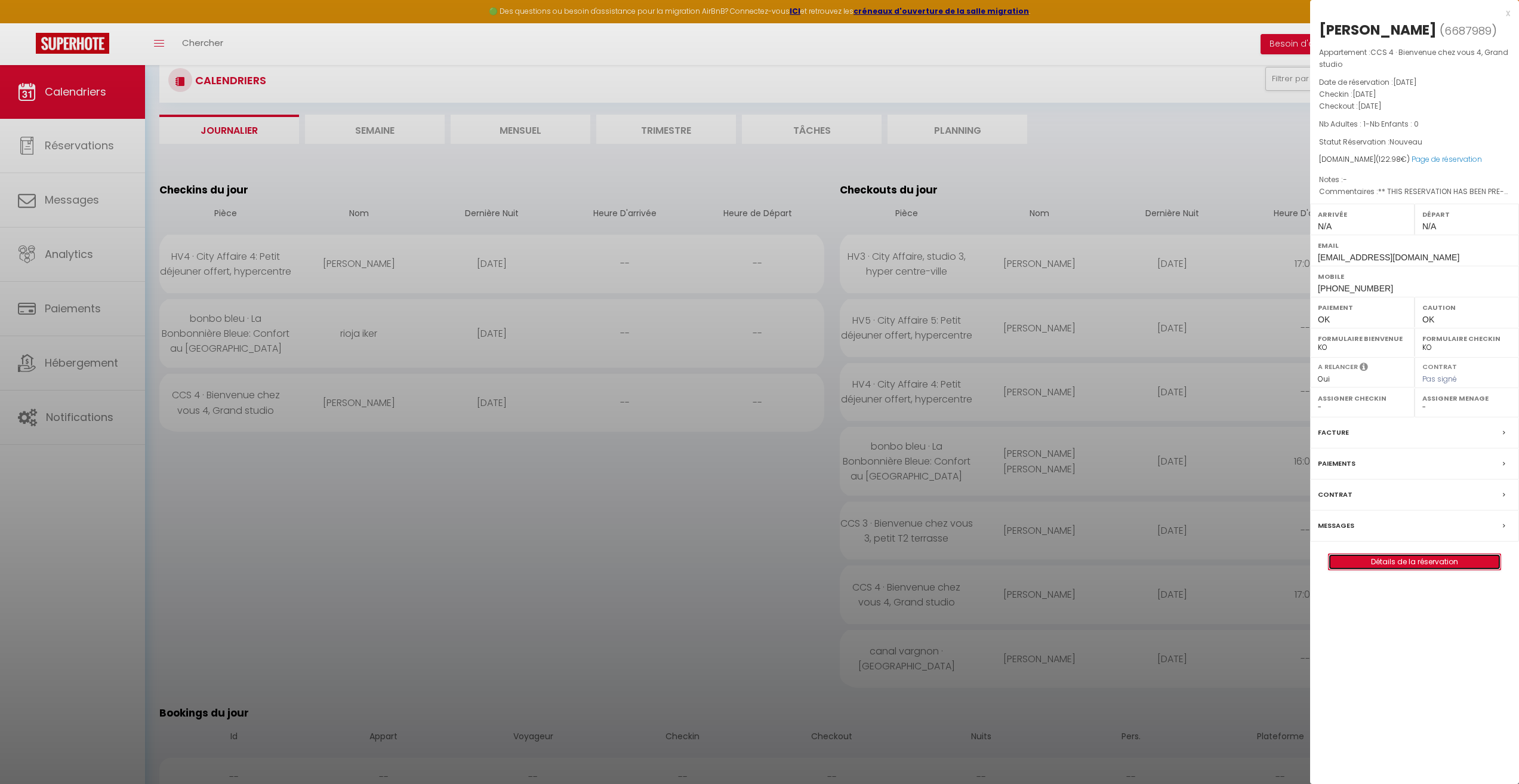
click at [1396, 557] on link "Détails de la réservation" at bounding box center [1414, 561] width 172 height 16
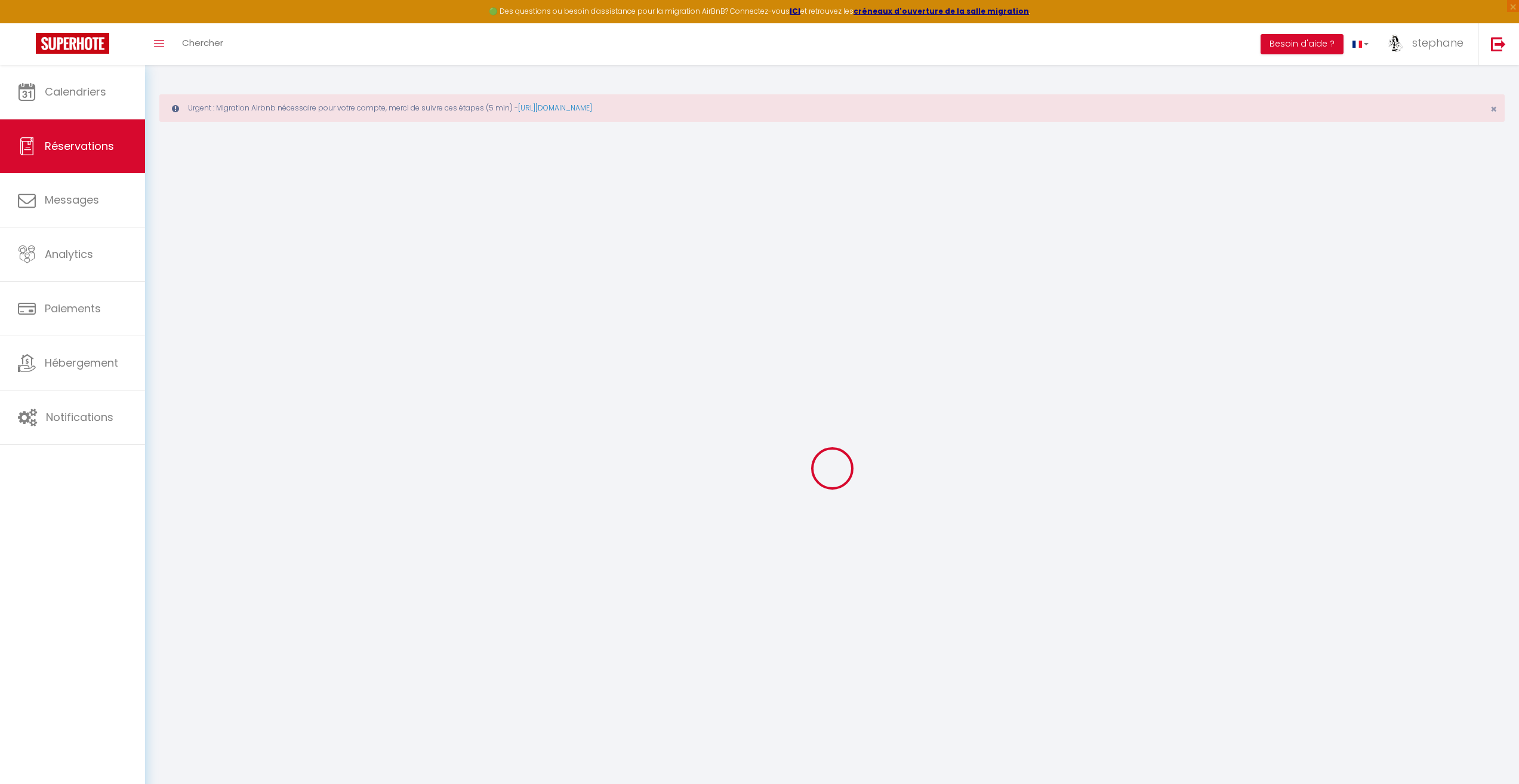
select select
checkbox input "false"
select select
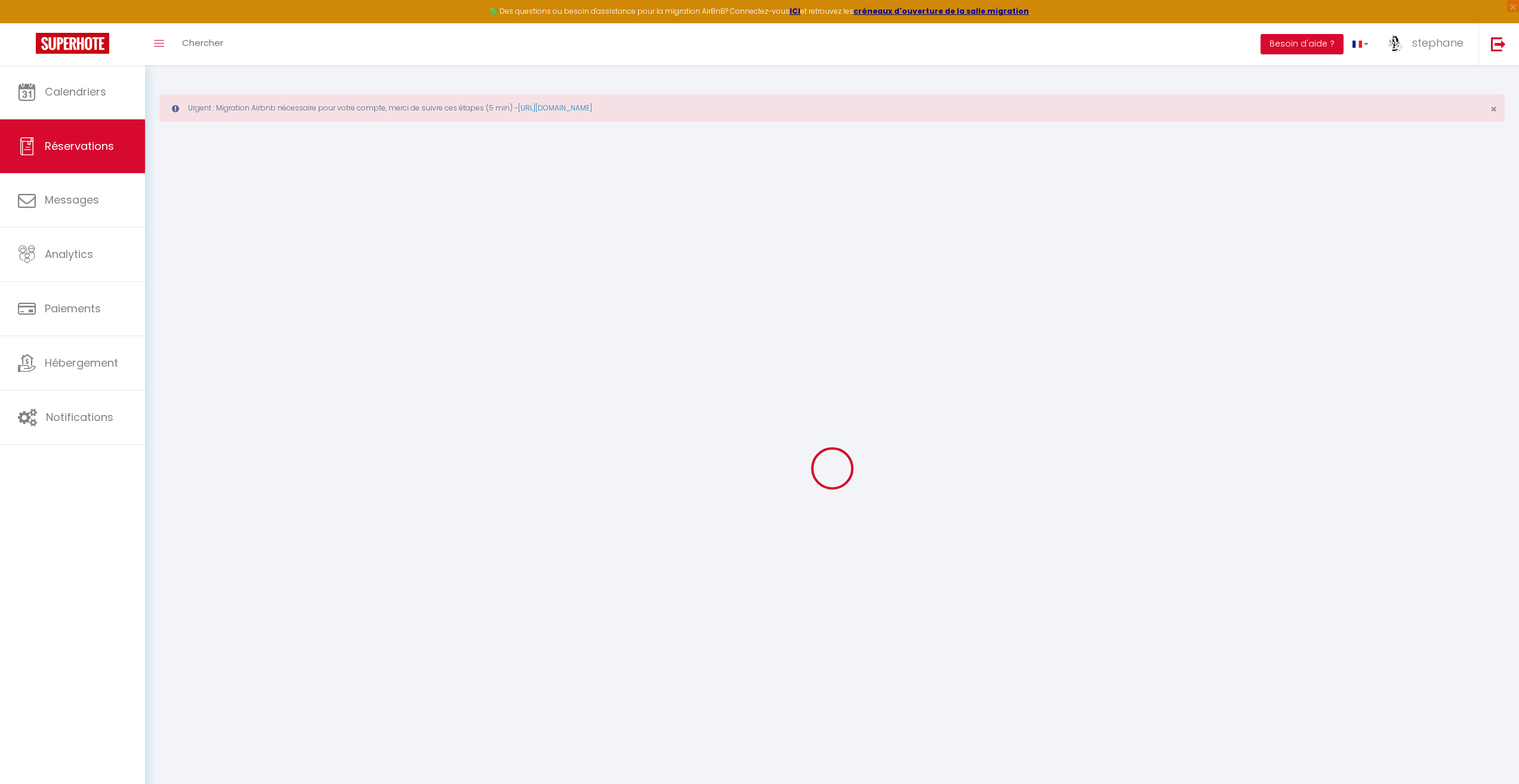
checkbox input "false"
type textarea "** THIS RESERVATION HAS BEEN PRE-PAID ** Approximate time of arrival: between 1…"
type input "59"
select select
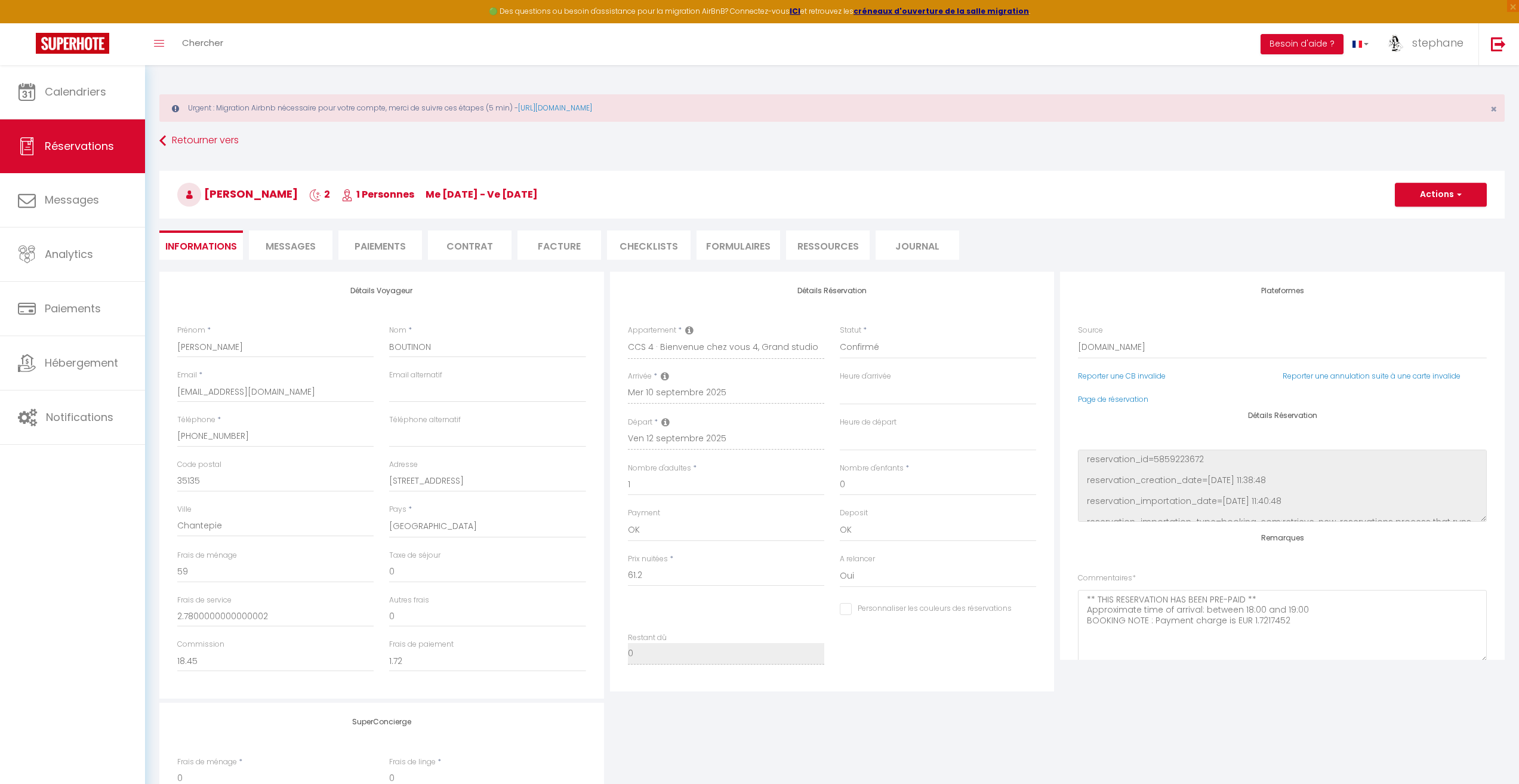
checkbox input "false"
select select
